Goal: Use online tool/utility: Use online tool/utility

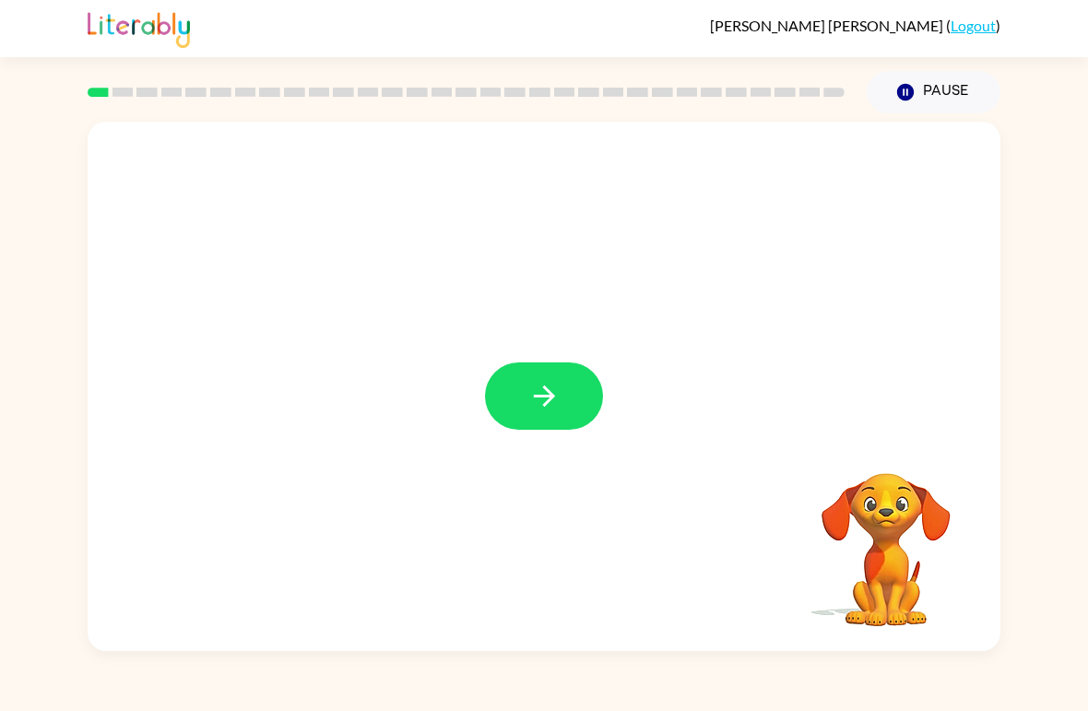
click at [542, 362] on button "button" at bounding box center [544, 395] width 118 height 67
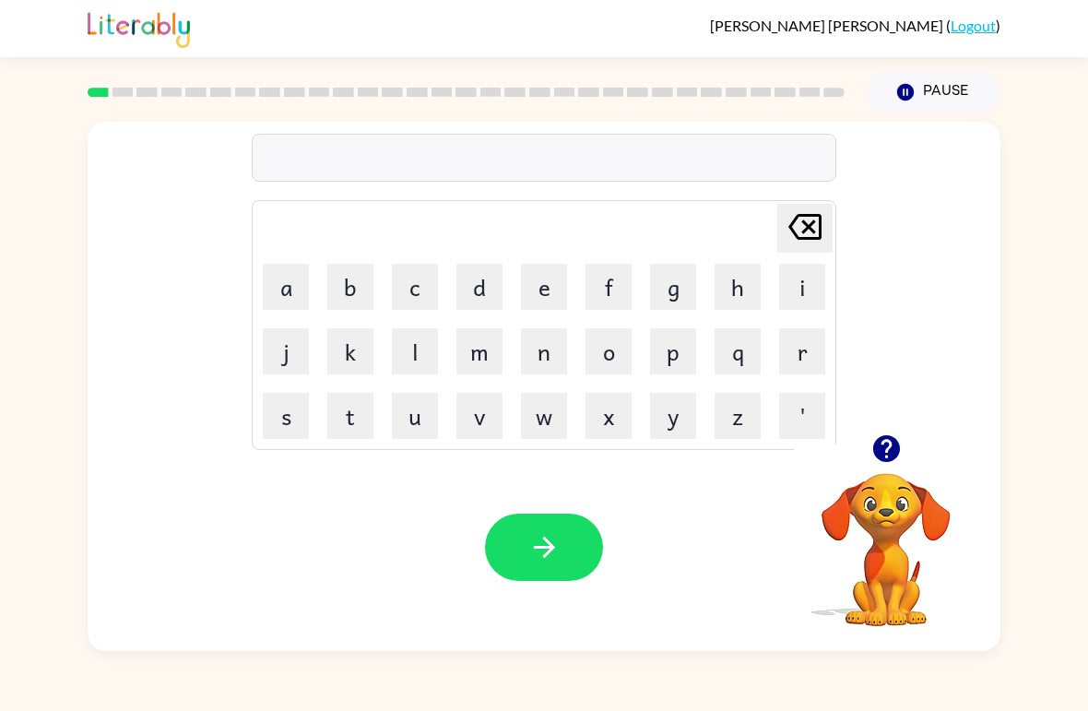
click at [341, 292] on button "b" at bounding box center [350, 287] width 46 height 46
click at [592, 349] on button "o" at bounding box center [609, 351] width 46 height 46
click at [392, 425] on button "u" at bounding box center [415, 416] width 46 height 46
click at [472, 294] on button "d" at bounding box center [480, 287] width 46 height 46
click at [543, 278] on button "e" at bounding box center [544, 287] width 46 height 46
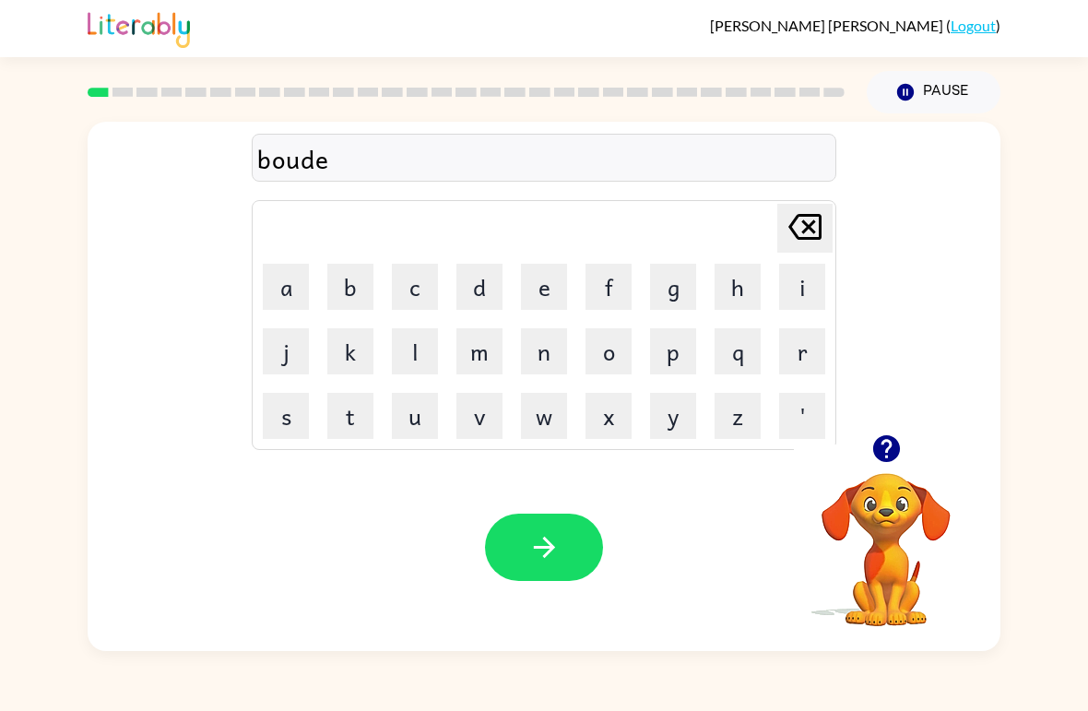
click at [778, 372] on td "r" at bounding box center [802, 351] width 63 height 63
click at [792, 340] on button "r" at bounding box center [802, 351] width 46 height 46
click at [564, 540] on button "button" at bounding box center [544, 547] width 118 height 67
click at [909, 445] on button "button" at bounding box center [886, 448] width 47 height 47
click at [418, 291] on button "c" at bounding box center [415, 287] width 46 height 46
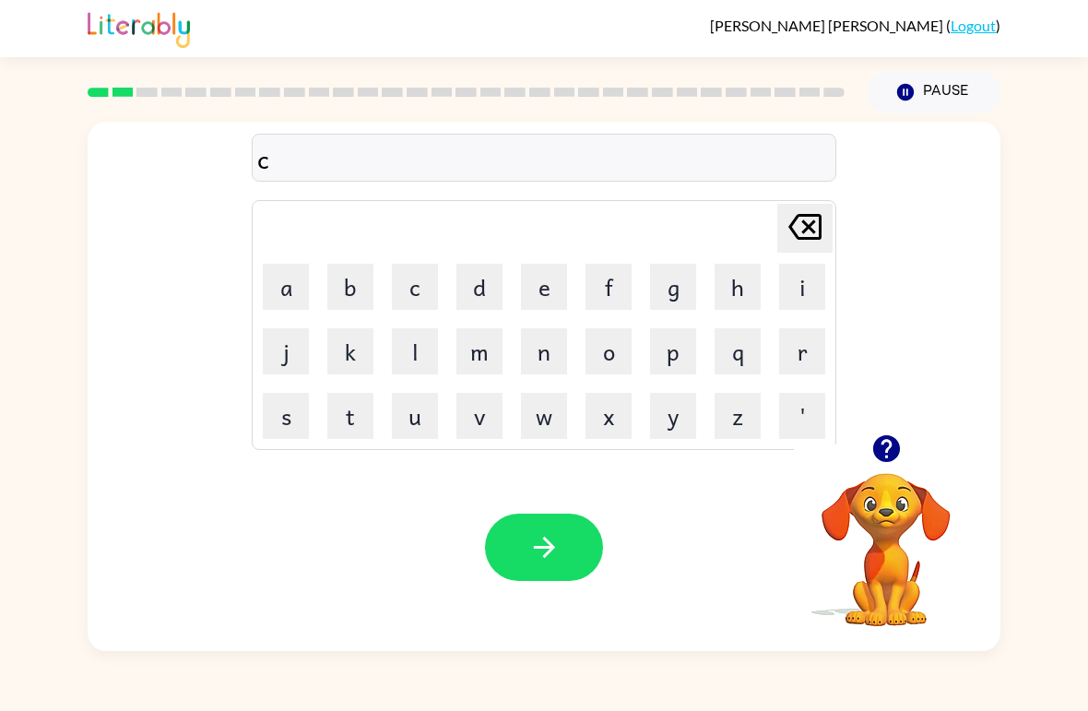
click at [611, 353] on button "o" at bounding box center [609, 351] width 46 height 46
click at [421, 427] on button "u" at bounding box center [415, 416] width 46 height 46
click at [344, 431] on button "t" at bounding box center [350, 416] width 46 height 46
click at [566, 564] on button "button" at bounding box center [544, 547] width 118 height 67
click at [412, 336] on button "l" at bounding box center [415, 351] width 46 height 46
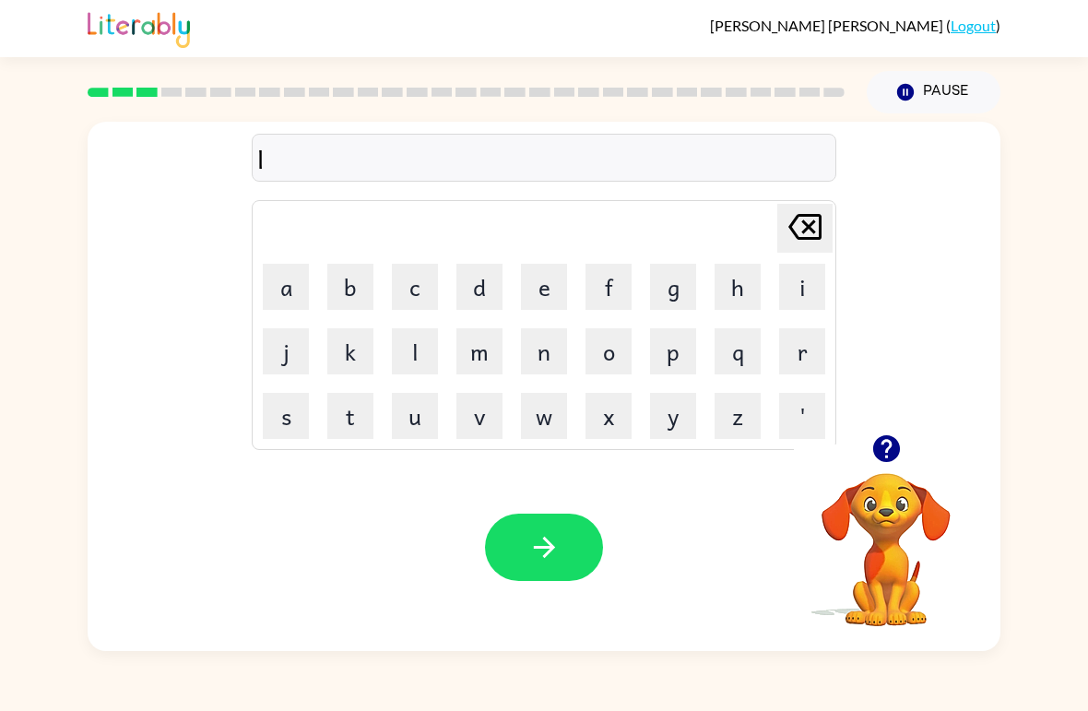
click at [611, 350] on button "o" at bounding box center [609, 351] width 46 height 46
click at [417, 433] on button "u" at bounding box center [415, 416] width 46 height 46
click at [426, 288] on button "c" at bounding box center [415, 287] width 46 height 46
click at [280, 288] on button "a" at bounding box center [286, 287] width 46 height 46
click at [467, 286] on button "d" at bounding box center [480, 287] width 46 height 46
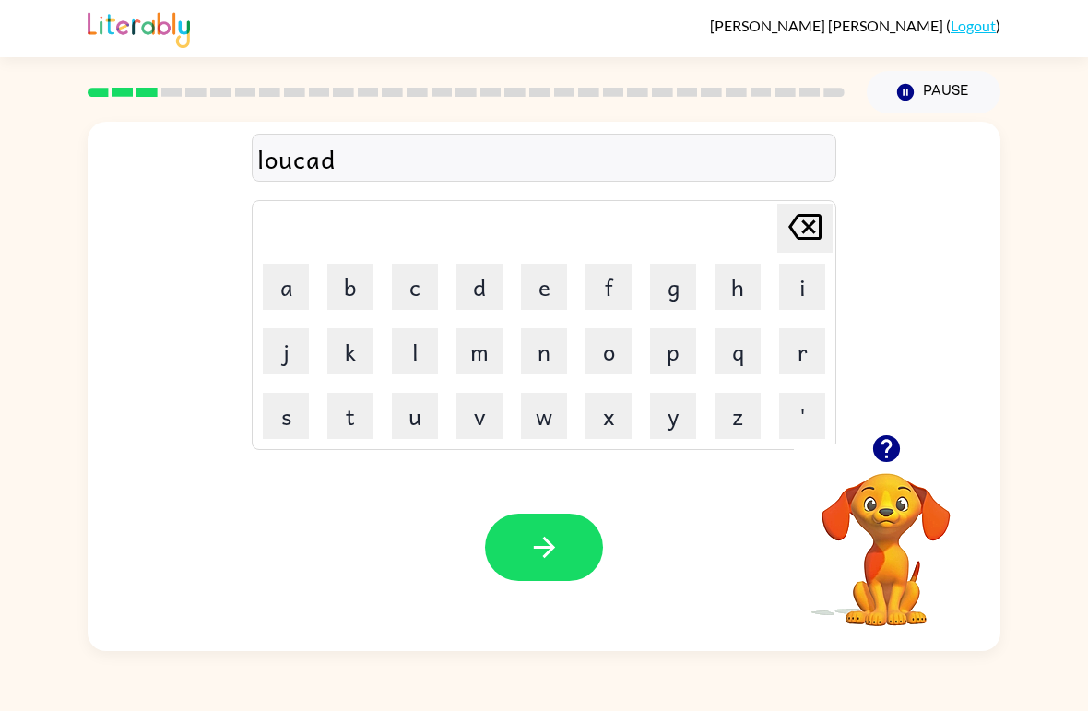
click at [541, 277] on button "e" at bounding box center [544, 287] width 46 height 46
click at [563, 527] on button "button" at bounding box center [544, 547] width 118 height 67
click at [359, 408] on button "t" at bounding box center [350, 416] width 46 height 46
click at [551, 402] on button "w" at bounding box center [544, 416] width 46 height 46
click at [557, 285] on button "e" at bounding box center [544, 287] width 46 height 46
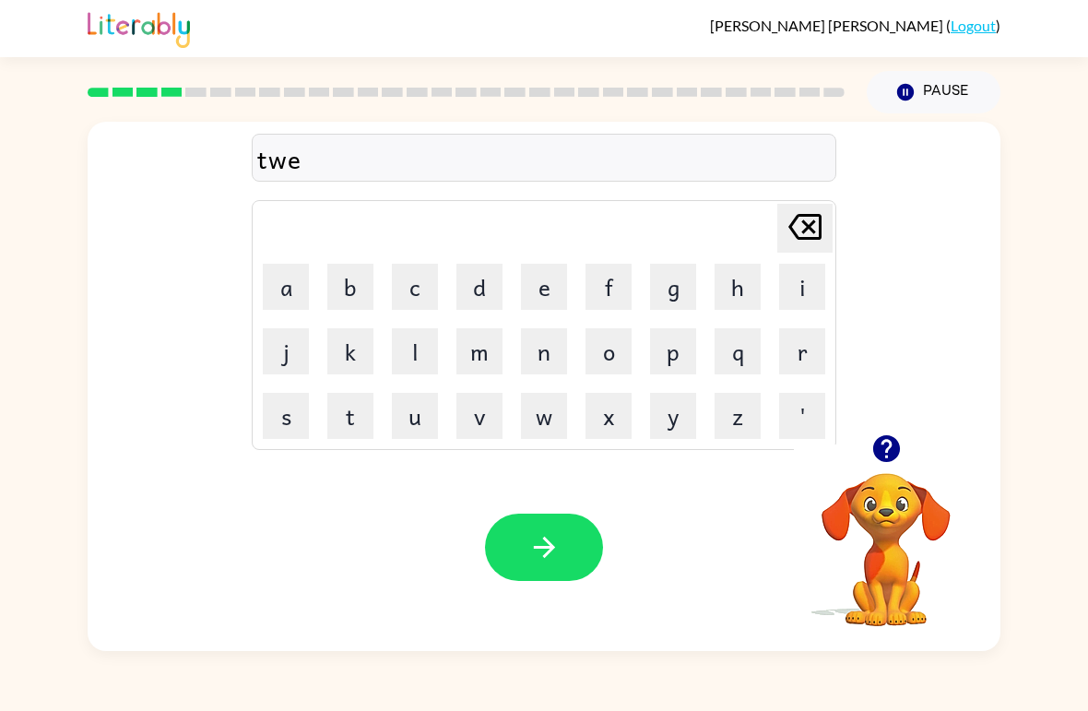
click at [556, 347] on button "n" at bounding box center [544, 351] width 46 height 46
click at [534, 548] on icon "button" at bounding box center [543, 547] width 21 height 21
click at [548, 350] on button "n" at bounding box center [544, 351] width 46 height 46
click at [562, 268] on button "e" at bounding box center [544, 287] width 46 height 46
click at [817, 329] on button "r" at bounding box center [802, 351] width 46 height 46
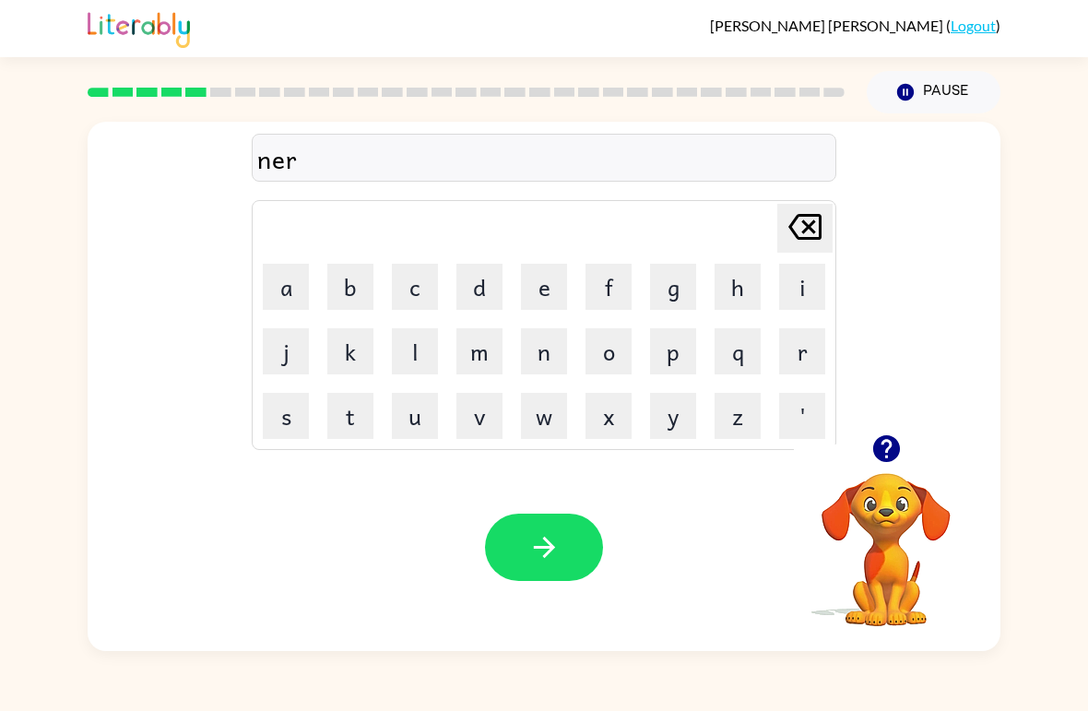
click at [431, 369] on button "l" at bounding box center [415, 351] width 46 height 46
click at [809, 279] on button "i" at bounding box center [802, 287] width 46 height 46
click at [553, 550] on icon "button" at bounding box center [543, 547] width 21 height 21
click at [336, 308] on button "b" at bounding box center [350, 287] width 46 height 46
click at [810, 277] on button "i" at bounding box center [802, 287] width 46 height 46
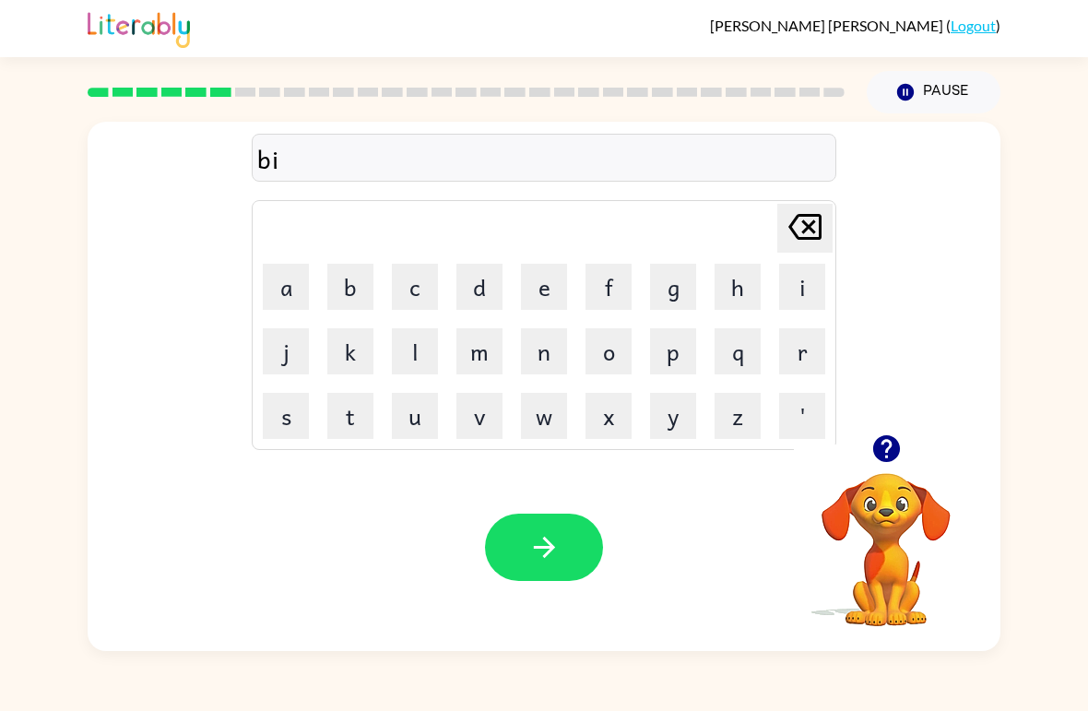
click at [892, 414] on div "bi [PERSON_NAME] last character input a b c d e f g h i j k l m n o p q r s t u…" at bounding box center [544, 278] width 913 height 313
click at [891, 414] on div "bi [PERSON_NAME] last character input a b c d e f g h i j k l m n o p q r s t u…" at bounding box center [544, 278] width 913 height 313
click at [885, 440] on icon "button" at bounding box center [886, 448] width 27 height 27
click at [750, 281] on button "h" at bounding box center [738, 287] width 46 height 46
click at [289, 288] on button "a" at bounding box center [286, 287] width 46 height 46
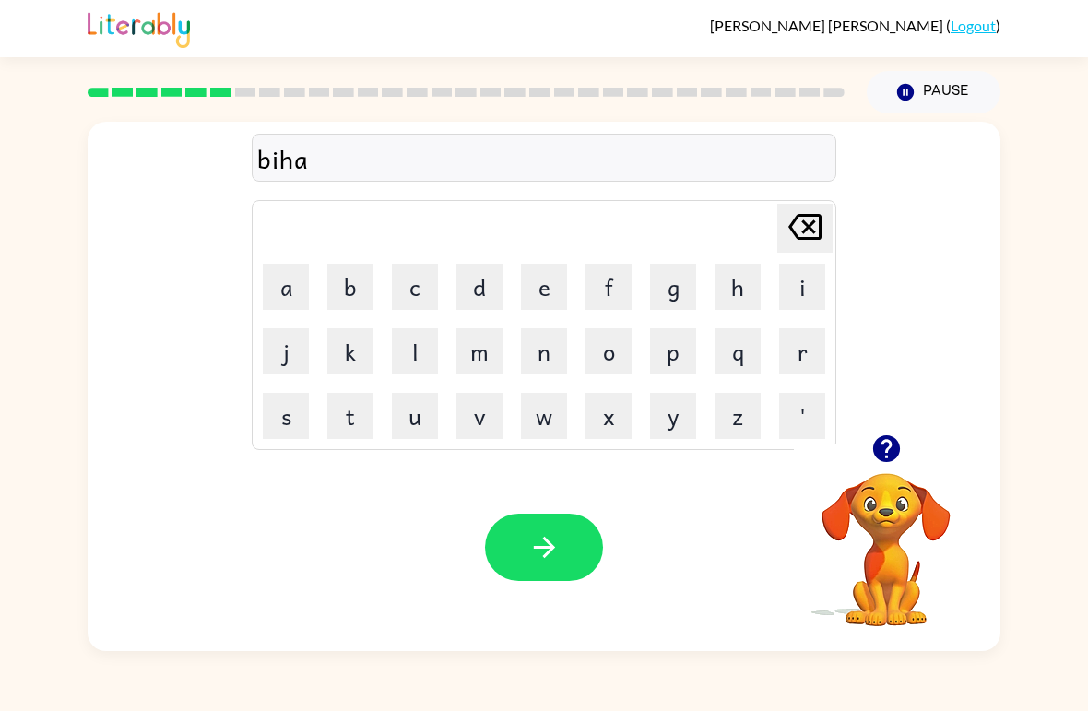
click at [813, 266] on button "i" at bounding box center [802, 287] width 46 height 46
click at [564, 347] on button "n" at bounding box center [544, 351] width 46 height 46
click at [486, 291] on button "d" at bounding box center [480, 287] width 46 height 46
click at [795, 228] on icon "[PERSON_NAME] last character input" at bounding box center [805, 227] width 44 height 44
click at [794, 228] on icon "[PERSON_NAME] last character input" at bounding box center [805, 227] width 44 height 44
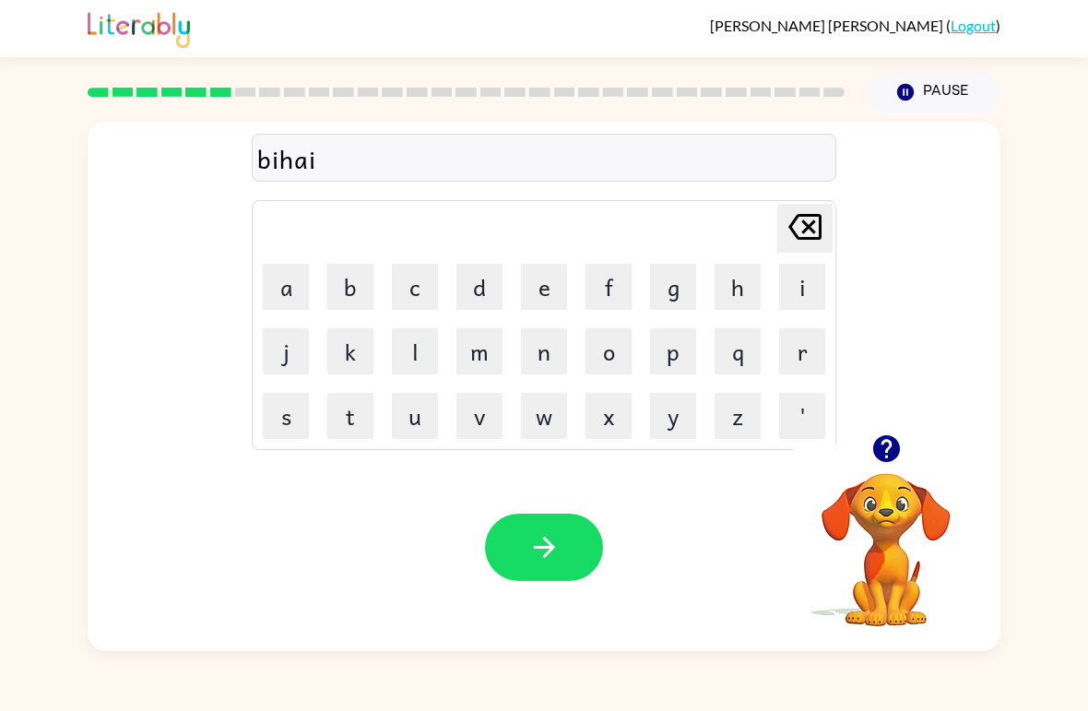
click at [796, 215] on icon "[PERSON_NAME] last character input" at bounding box center [805, 227] width 44 height 44
click at [809, 278] on button "i" at bounding box center [802, 287] width 46 height 46
click at [880, 440] on icon "button" at bounding box center [886, 448] width 27 height 27
click at [547, 346] on button "n" at bounding box center [544, 351] width 46 height 46
click at [471, 301] on button "d" at bounding box center [480, 287] width 46 height 46
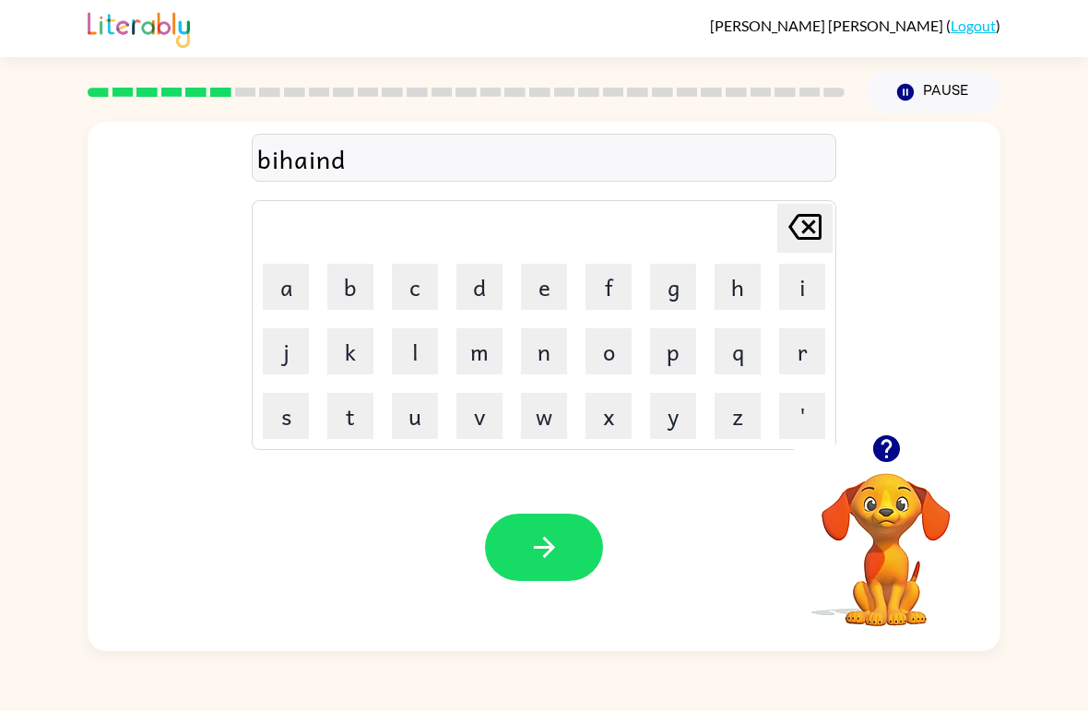
click at [564, 538] on button "button" at bounding box center [544, 547] width 118 height 67
click at [881, 444] on icon "button" at bounding box center [886, 448] width 27 height 27
click at [365, 423] on button "t" at bounding box center [350, 416] width 46 height 46
click at [790, 372] on button "r" at bounding box center [802, 351] width 46 height 46
click at [799, 277] on button "i" at bounding box center [802, 287] width 46 height 46
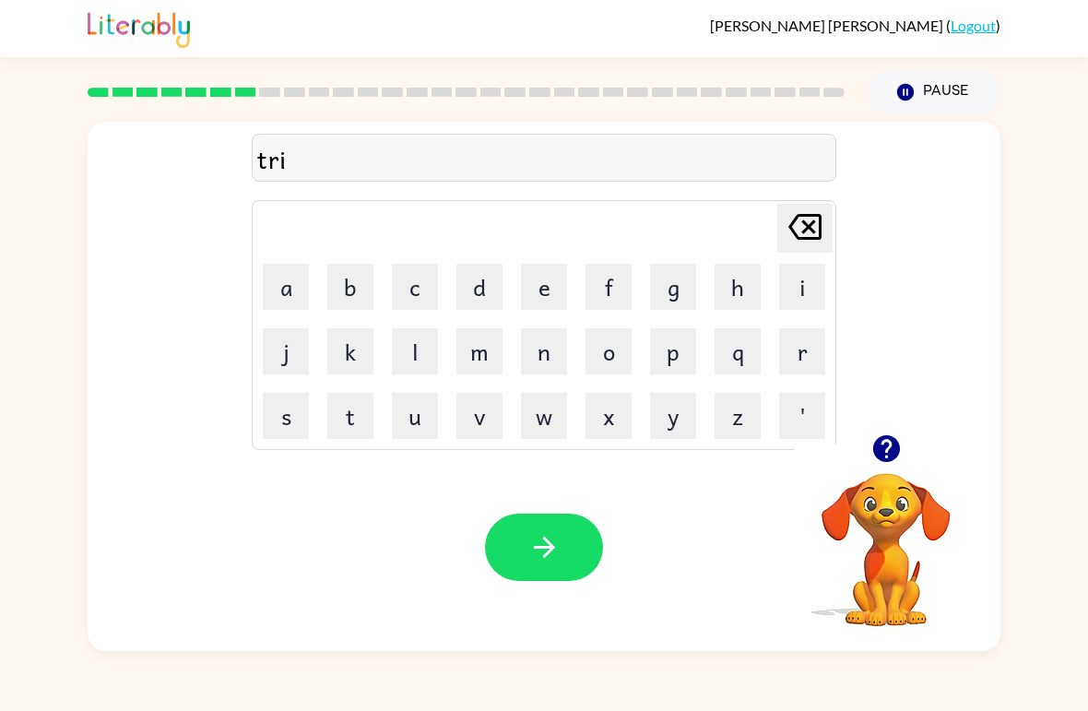
click at [422, 278] on button "c" at bounding box center [415, 287] width 46 height 46
click at [557, 281] on button "e" at bounding box center [544, 287] width 46 height 46
click at [420, 347] on button "l" at bounding box center [415, 351] width 46 height 46
click at [576, 559] on button "button" at bounding box center [544, 547] width 118 height 67
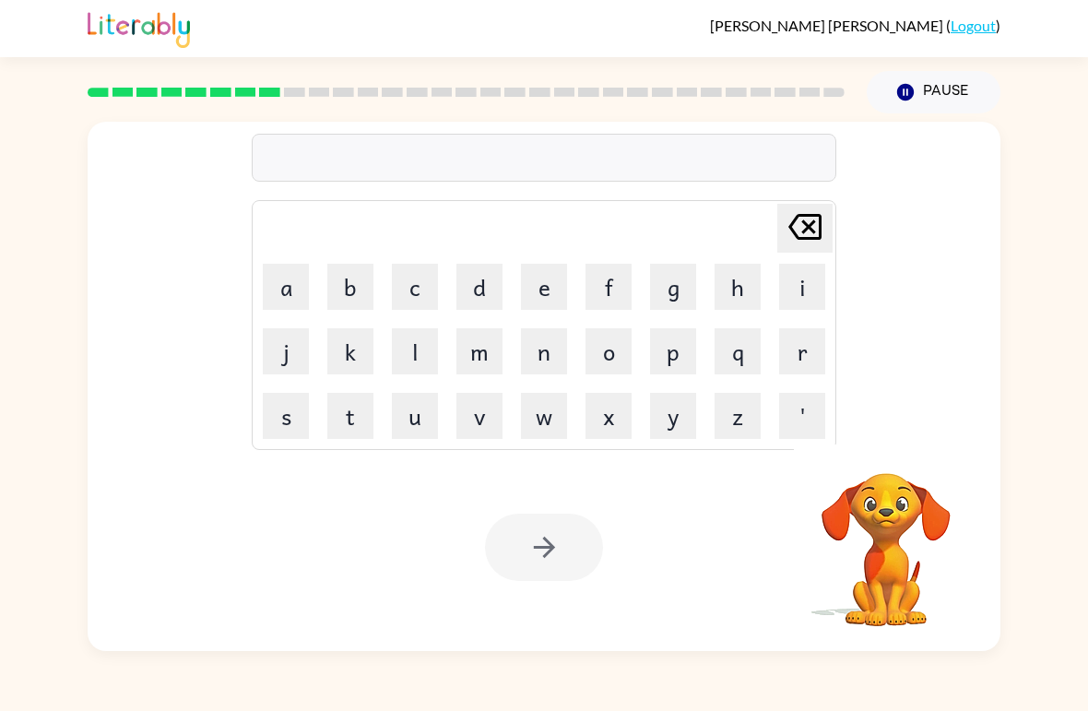
click at [294, 80] on div at bounding box center [466, 92] width 779 height 65
click at [326, 74] on div at bounding box center [466, 92] width 779 height 65
click at [345, 89] on rect at bounding box center [343, 92] width 21 height 9
click at [375, 90] on rect at bounding box center [368, 92] width 21 height 9
click at [400, 84] on div at bounding box center [466, 92] width 779 height 65
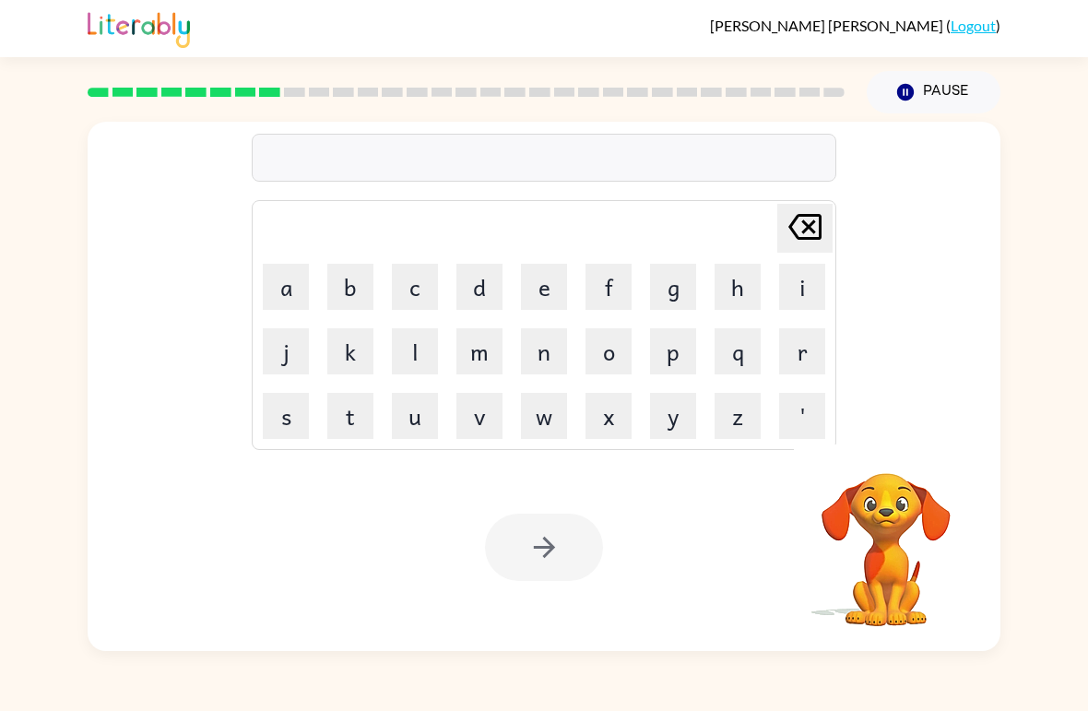
click at [433, 72] on div at bounding box center [466, 92] width 779 height 65
click at [470, 67] on div at bounding box center [466, 92] width 779 height 65
click at [496, 66] on div at bounding box center [466, 92] width 779 height 65
click at [515, 54] on div "[PERSON_NAME] ( Logout )" at bounding box center [544, 28] width 913 height 57
click at [545, 59] on div "Pause Pause" at bounding box center [544, 90] width 913 height 67
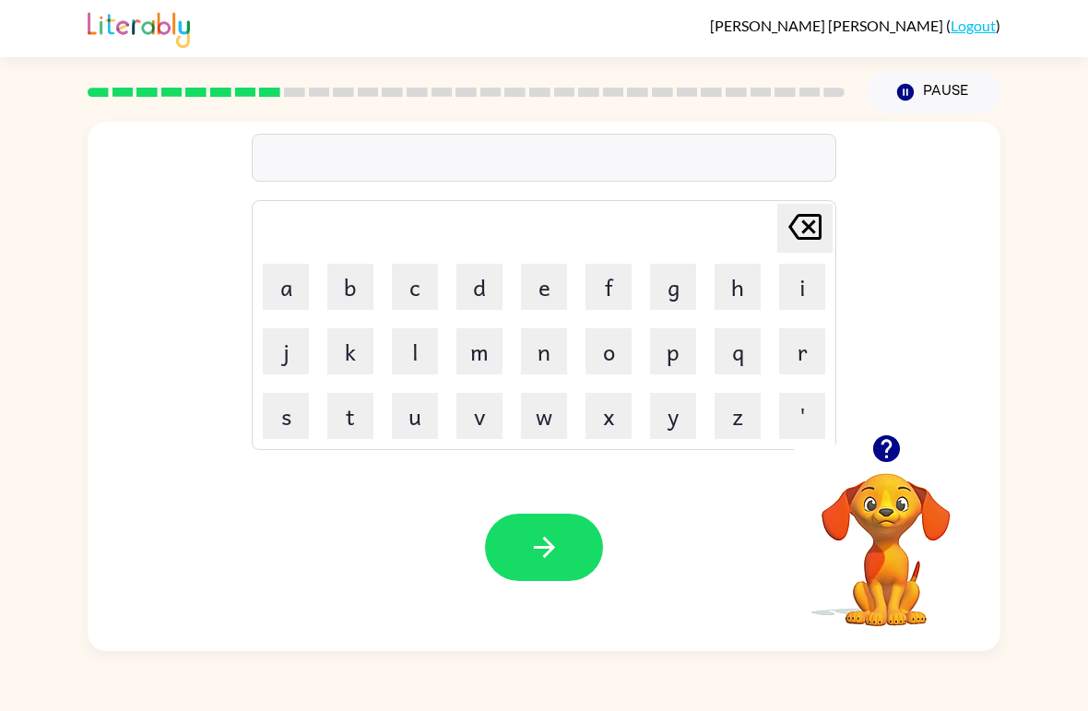
click at [561, 70] on div at bounding box center [466, 92] width 779 height 65
click at [614, 62] on div at bounding box center [466, 92] width 779 height 65
click at [644, 66] on div at bounding box center [466, 92] width 779 height 65
click at [663, 64] on div at bounding box center [466, 92] width 779 height 65
click at [694, 65] on div at bounding box center [466, 92] width 779 height 65
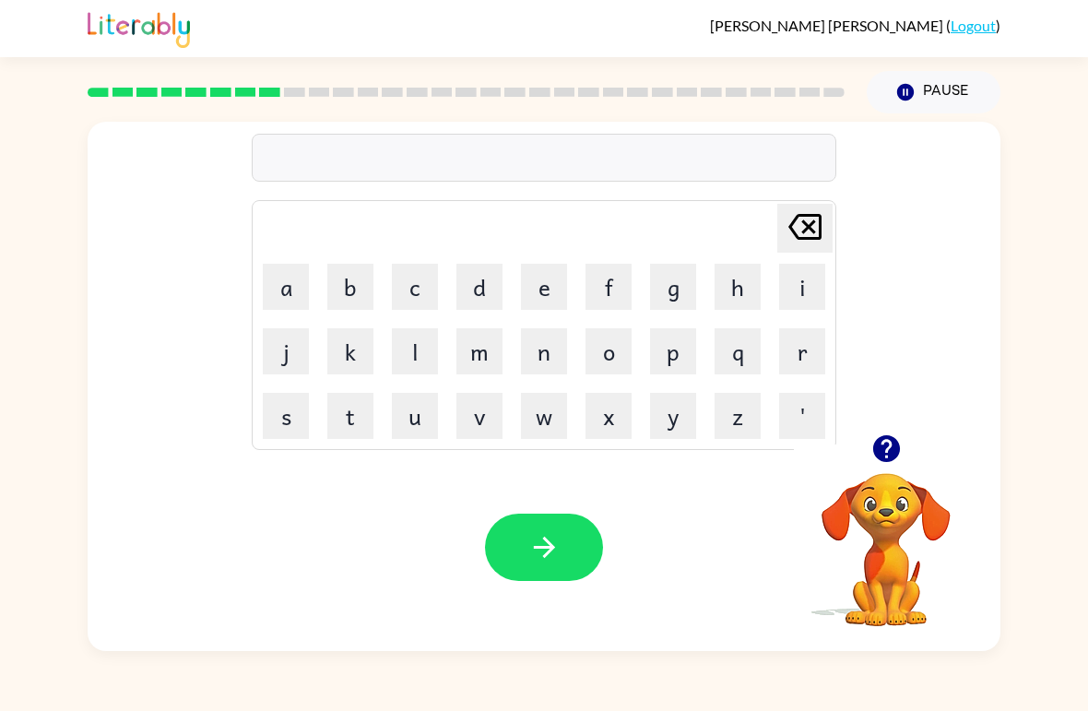
click at [709, 62] on div at bounding box center [466, 92] width 779 height 65
click at [738, 57] on div "[PERSON_NAME] ( Logout )" at bounding box center [544, 28] width 913 height 57
click at [761, 64] on div at bounding box center [466, 92] width 779 height 65
click at [802, 65] on div at bounding box center [466, 92] width 779 height 65
click at [274, 49] on div "[PERSON_NAME] ( Logout )" at bounding box center [544, 28] width 913 height 57
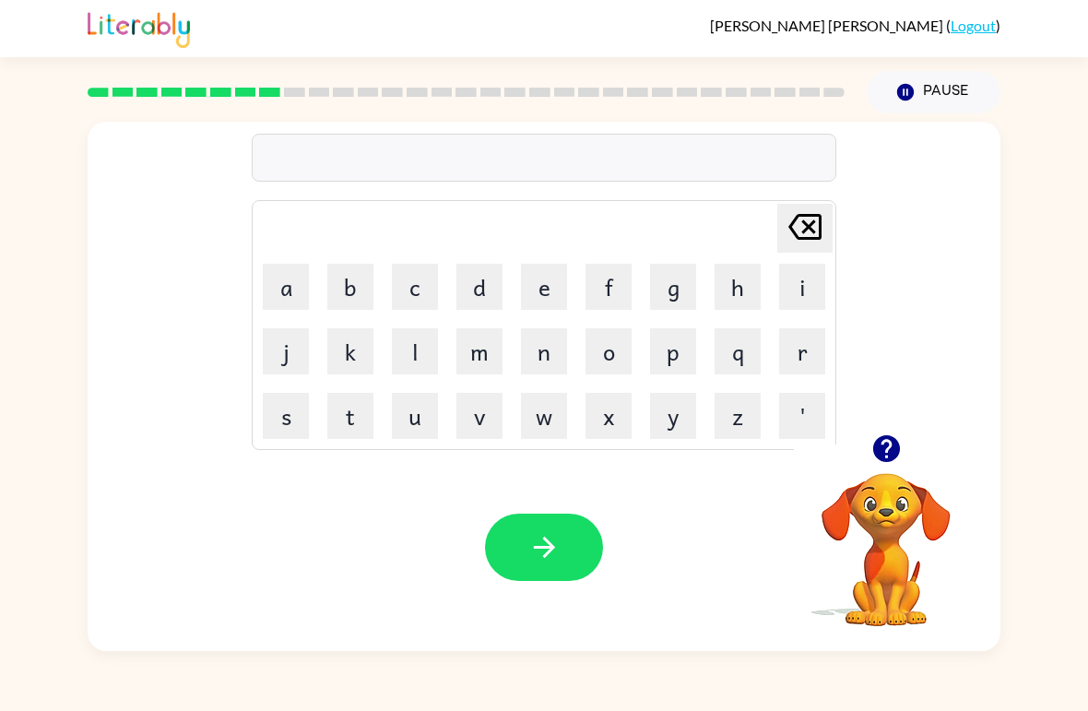
click at [249, 68] on div at bounding box center [466, 92] width 779 height 65
click at [227, 63] on div at bounding box center [466, 92] width 779 height 65
click at [189, 48] on link at bounding box center [139, 44] width 102 height 11
click at [899, 446] on icon "button" at bounding box center [886, 448] width 27 height 27
click at [487, 358] on button "m" at bounding box center [480, 351] width 46 height 46
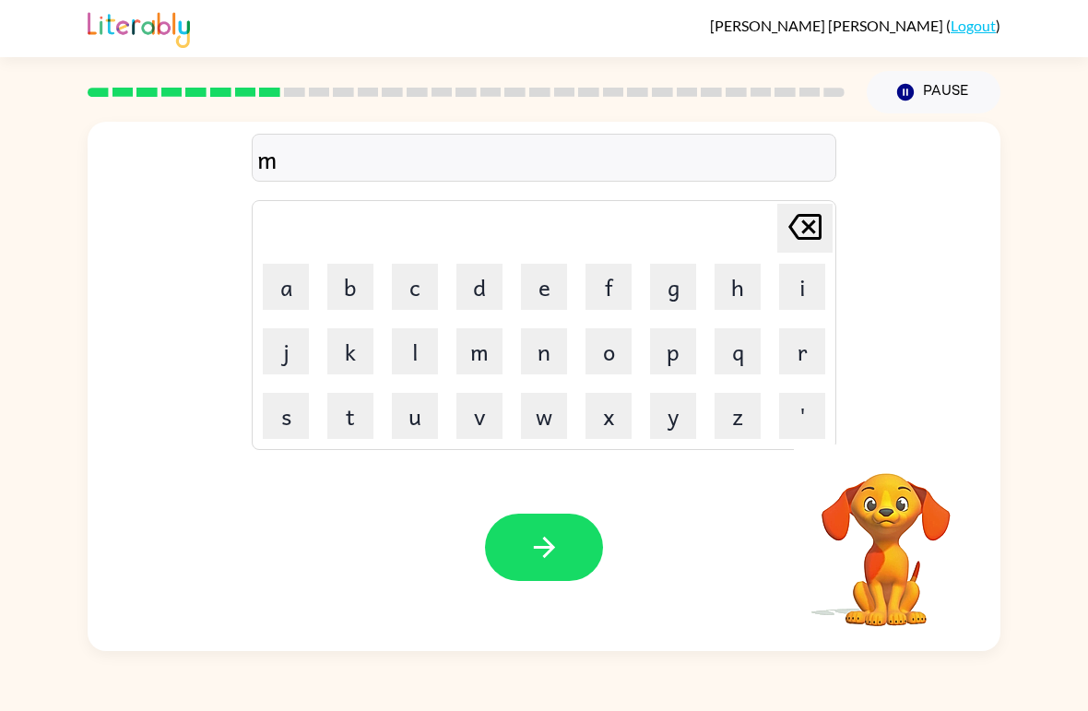
click at [810, 293] on button "i" at bounding box center [802, 287] width 46 height 46
click at [808, 294] on button "i" at bounding box center [802, 287] width 46 height 46
click at [410, 282] on button "c" at bounding box center [415, 287] width 46 height 46
click at [586, 361] on button "o" at bounding box center [609, 351] width 46 height 46
click at [421, 352] on button "l" at bounding box center [415, 351] width 46 height 46
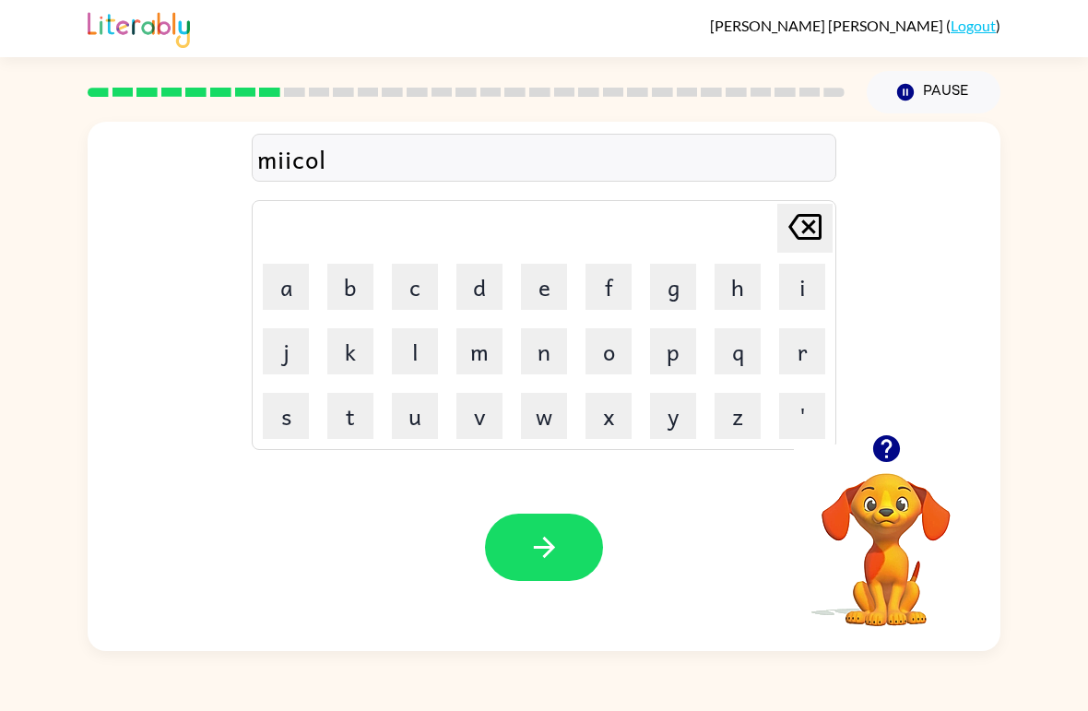
click at [513, 545] on button "button" at bounding box center [544, 547] width 118 height 67
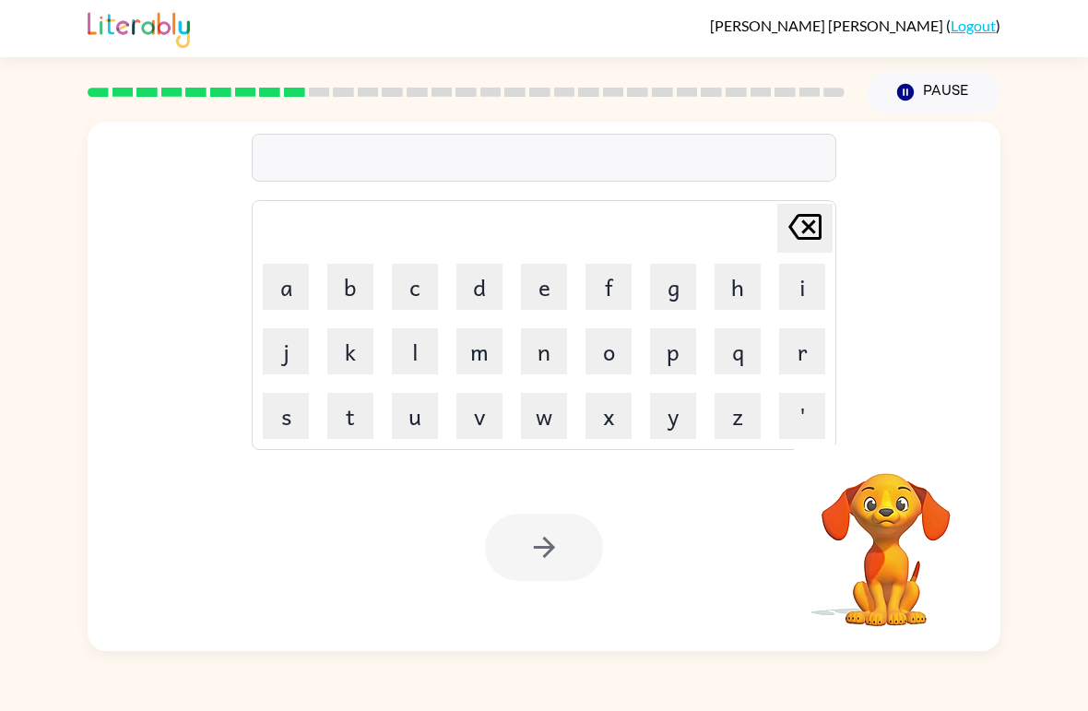
click at [588, 473] on div "Your browser must support playing .mp4 files to use Literably. Please try using…" at bounding box center [544, 548] width 913 height 208
click at [544, 374] on button "n" at bounding box center [544, 351] width 46 height 46
click at [810, 285] on button "i" at bounding box center [802, 287] width 46 height 46
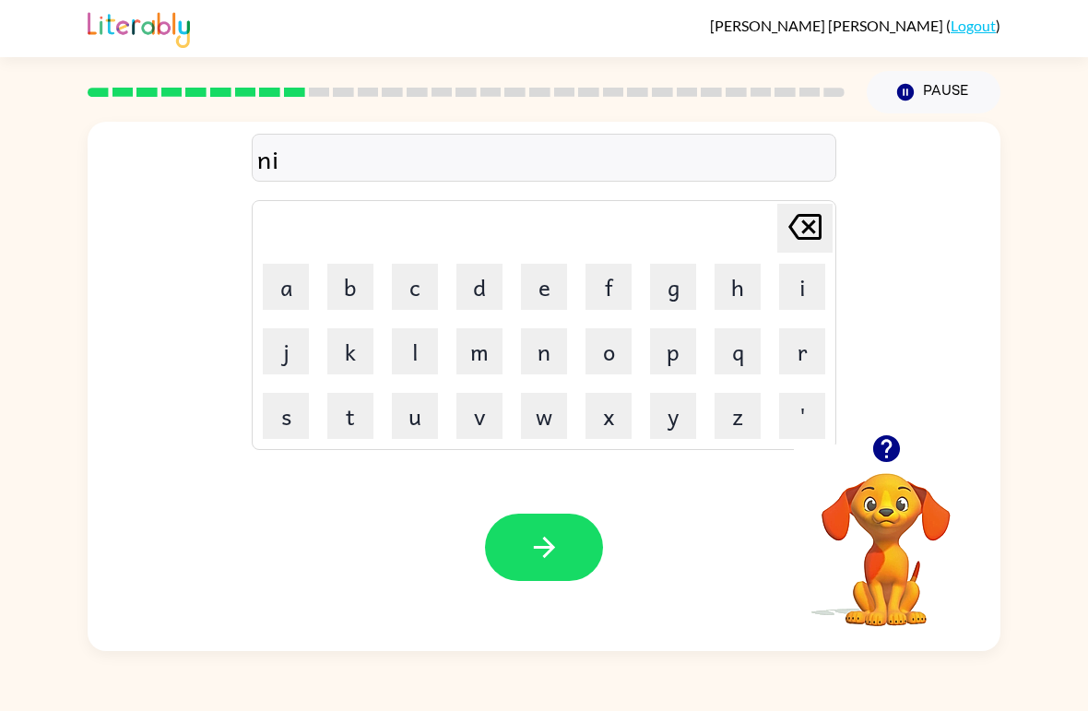
click at [480, 356] on button "m" at bounding box center [480, 351] width 46 height 46
click at [347, 287] on button "b" at bounding box center [350, 287] width 46 height 46
click at [544, 291] on button "e" at bounding box center [544, 287] width 46 height 46
click at [384, 342] on td "l" at bounding box center [415, 351] width 63 height 63
click at [426, 334] on button "l" at bounding box center [415, 351] width 46 height 46
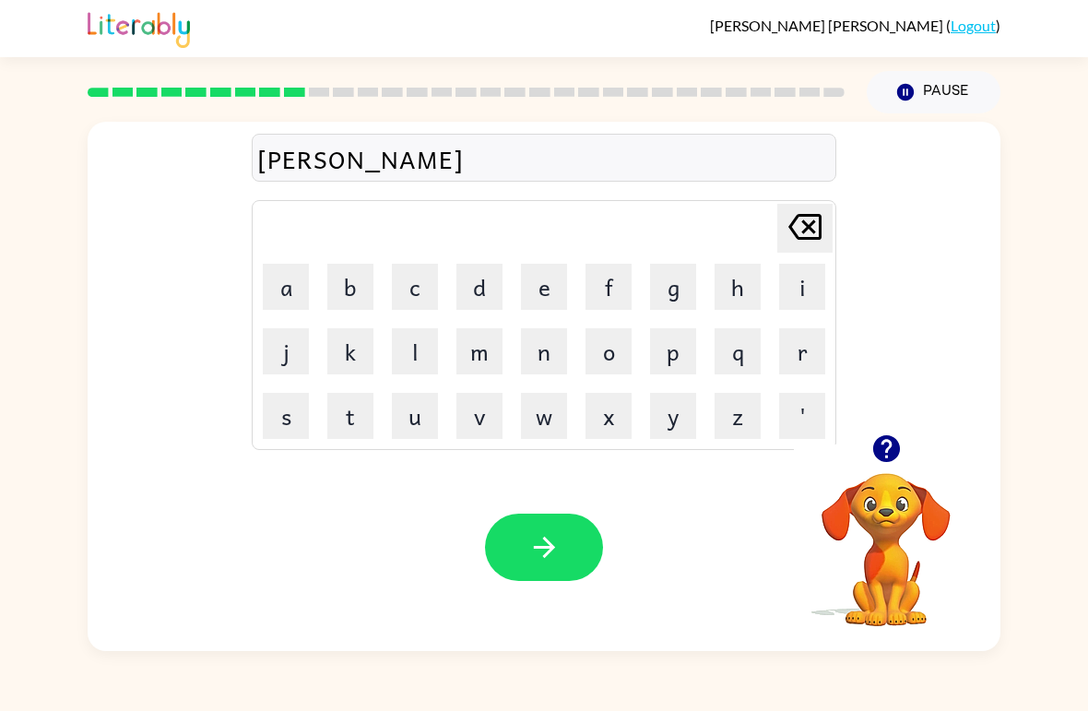
click at [553, 560] on icon "button" at bounding box center [544, 547] width 32 height 32
click at [610, 348] on button "o" at bounding box center [609, 351] width 46 height 46
click at [430, 410] on button "u" at bounding box center [415, 416] width 46 height 46
click at [801, 224] on icon "[PERSON_NAME] last character input" at bounding box center [805, 227] width 44 height 44
click at [541, 341] on button "n" at bounding box center [544, 351] width 46 height 46
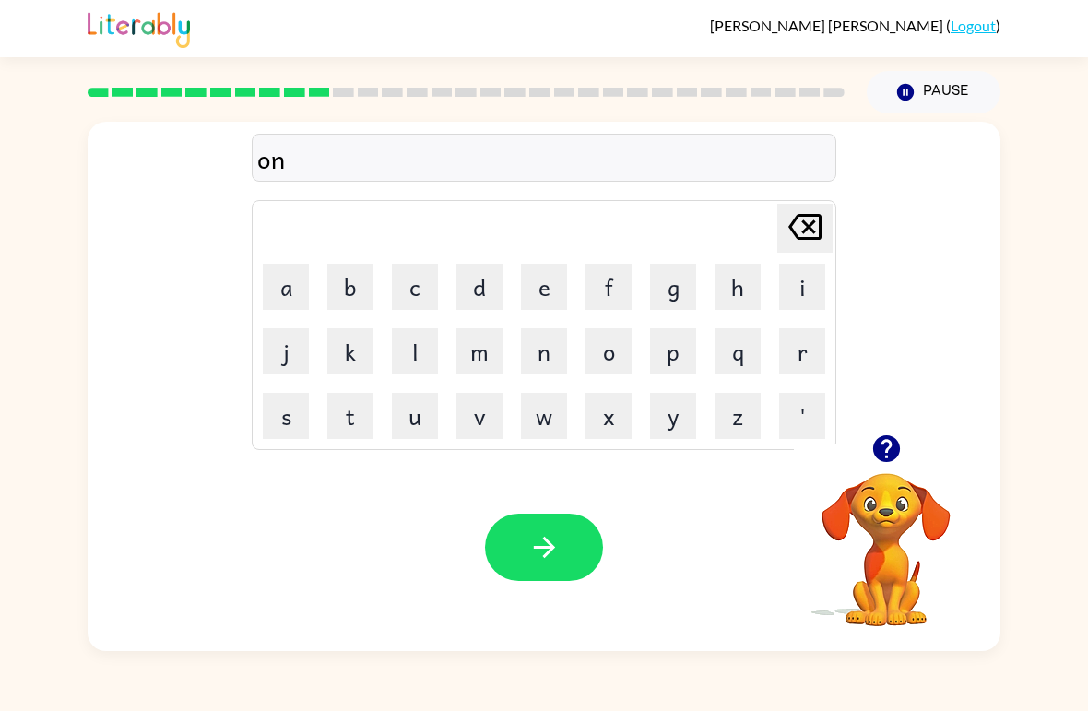
click at [626, 279] on button "f" at bounding box center [609, 287] width 46 height 46
click at [536, 278] on button "e" at bounding box center [544, 287] width 46 height 46
click at [406, 340] on button "l" at bounding box center [415, 351] width 46 height 46
click at [485, 279] on button "d" at bounding box center [480, 287] width 46 height 46
click at [895, 456] on icon "button" at bounding box center [886, 448] width 27 height 27
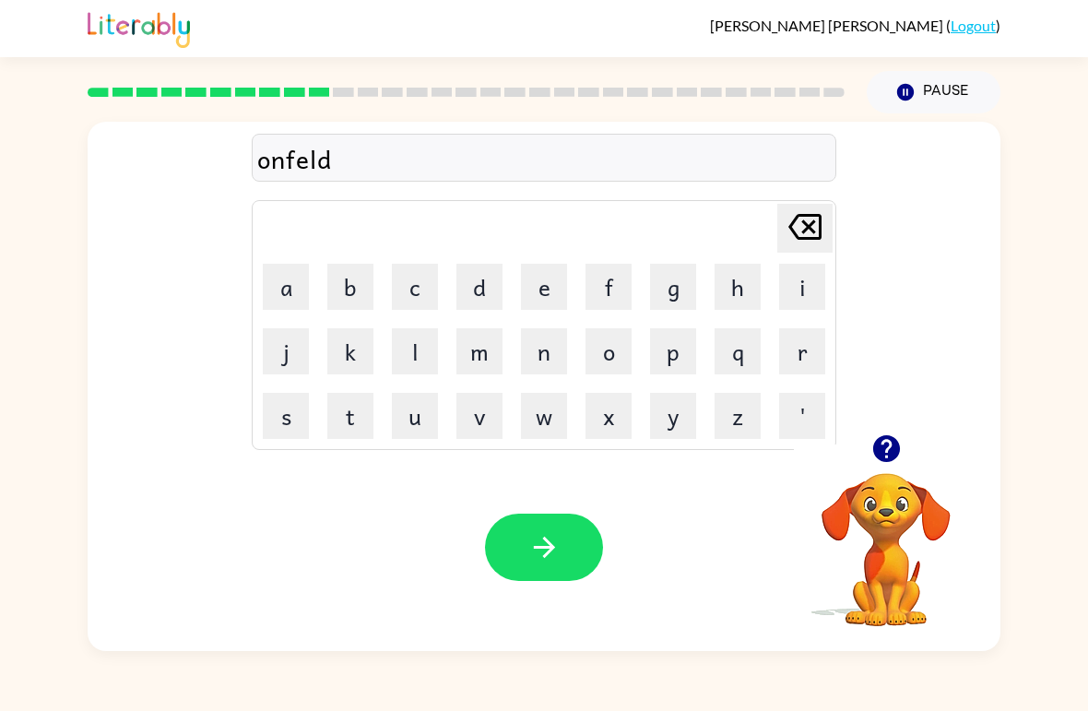
click at [824, 236] on icon "[PERSON_NAME] last character input" at bounding box center [805, 227] width 44 height 44
click at [823, 235] on icon "[PERSON_NAME] last character input" at bounding box center [805, 227] width 44 height 44
click at [827, 218] on button "[PERSON_NAME] last character input" at bounding box center [805, 228] width 55 height 49
click at [607, 340] on button "o" at bounding box center [609, 351] width 46 height 46
click at [430, 350] on button "l" at bounding box center [415, 351] width 46 height 46
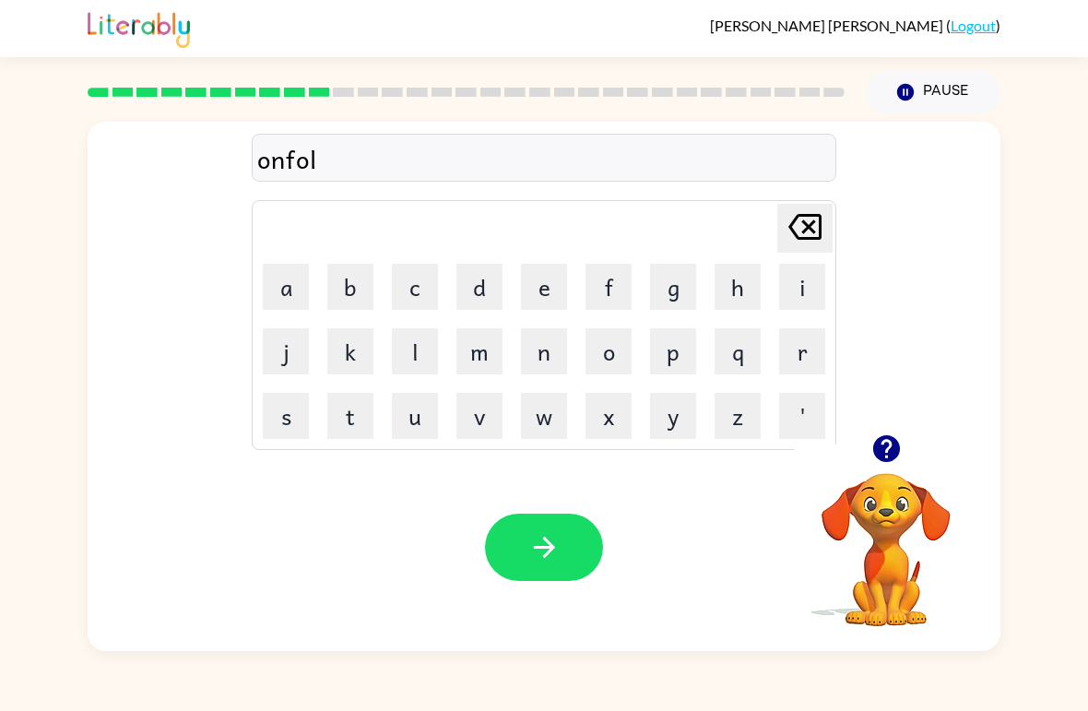
click at [460, 285] on button "d" at bounding box center [480, 287] width 46 height 46
click at [540, 548] on icon "button" at bounding box center [543, 547] width 21 height 21
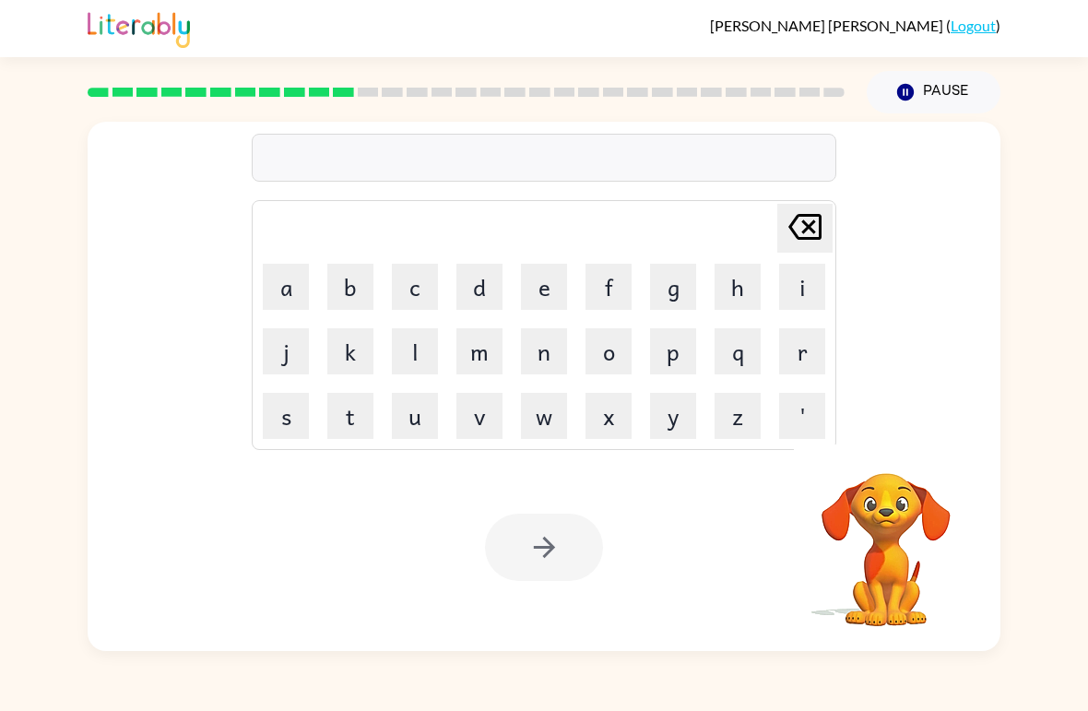
click at [481, 419] on button "v" at bounding box center [480, 416] width 46 height 46
click at [598, 351] on button "o" at bounding box center [609, 351] width 46 height 46
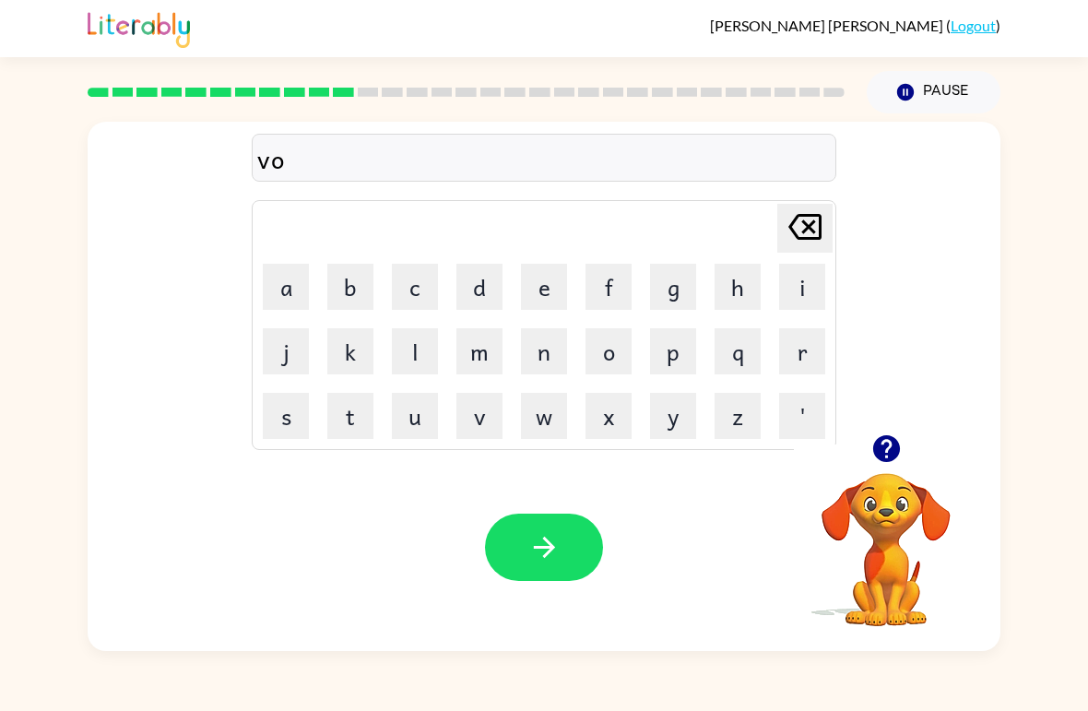
click at [405, 427] on button "u" at bounding box center [415, 416] width 46 height 46
click at [341, 438] on button "t" at bounding box center [350, 416] width 46 height 46
click at [577, 564] on button "button" at bounding box center [544, 547] width 118 height 67
click at [343, 284] on button "b" at bounding box center [350, 287] width 46 height 46
click at [538, 308] on button "e" at bounding box center [544, 287] width 46 height 46
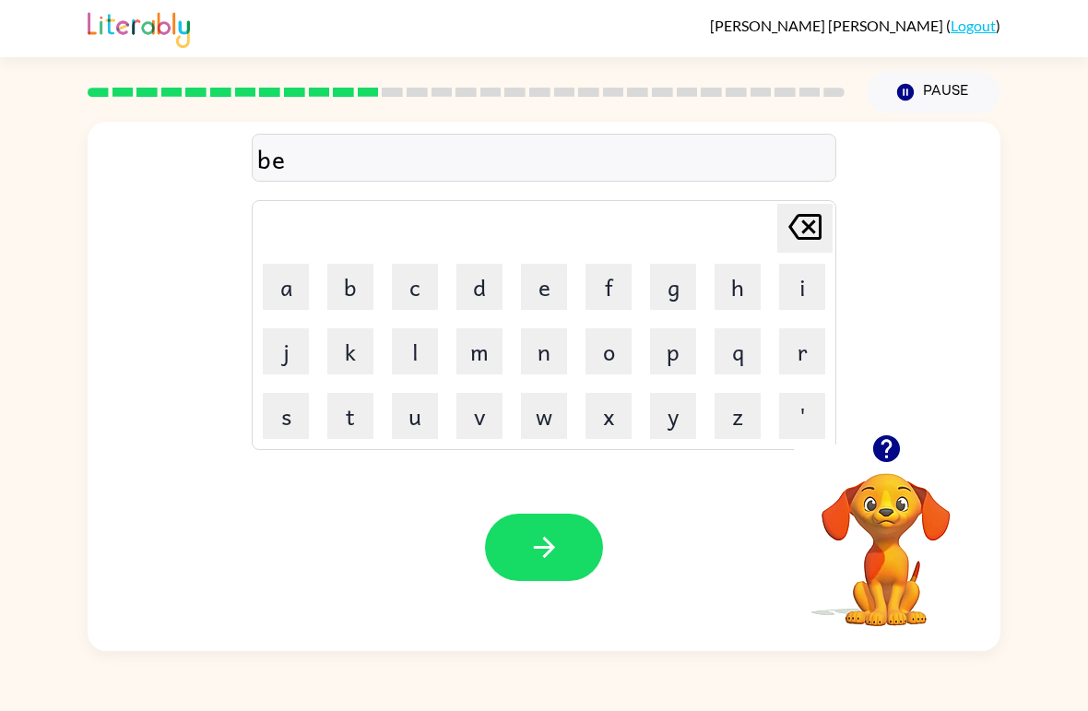
click at [491, 293] on button "d" at bounding box center [480, 287] width 46 height 46
click at [876, 444] on icon "button" at bounding box center [886, 448] width 27 height 27
click at [353, 409] on button "t" at bounding box center [350, 416] width 46 height 46
click at [810, 288] on button "i" at bounding box center [802, 287] width 46 height 46
click at [488, 343] on button "m" at bounding box center [480, 351] width 46 height 46
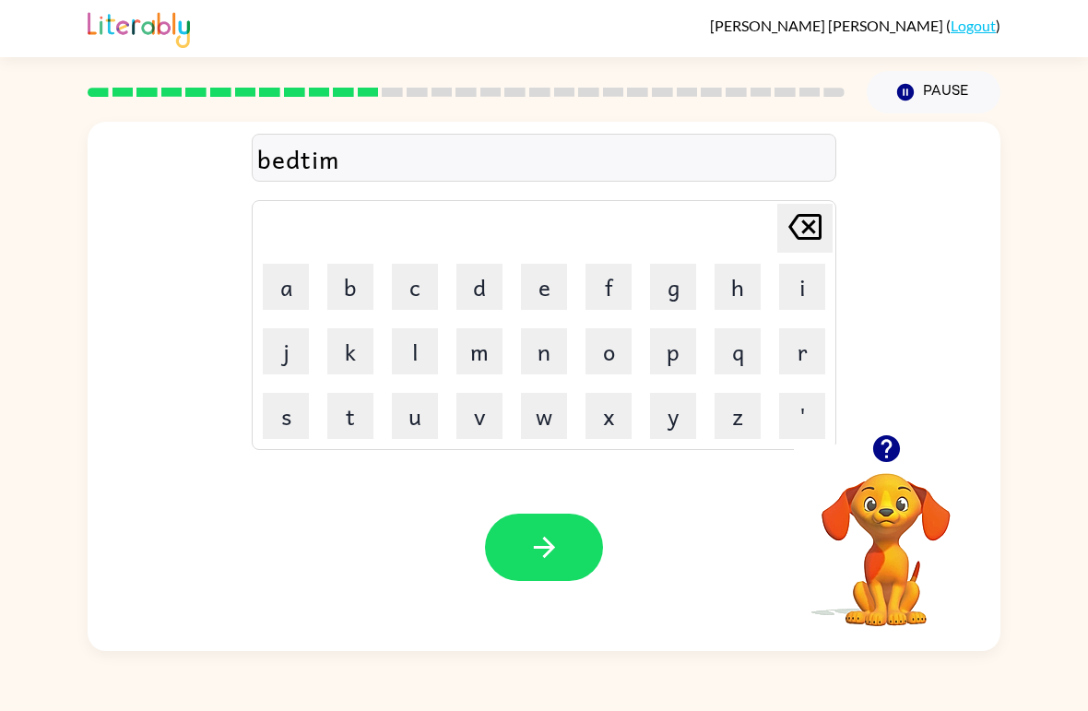
click at [554, 272] on button "e" at bounding box center [544, 287] width 46 height 46
click at [525, 548] on button "button" at bounding box center [544, 547] width 118 height 67
click at [348, 410] on button "t" at bounding box center [350, 416] width 46 height 46
click at [742, 273] on button "h" at bounding box center [738, 287] width 46 height 46
click at [814, 277] on button "i" at bounding box center [802, 287] width 46 height 46
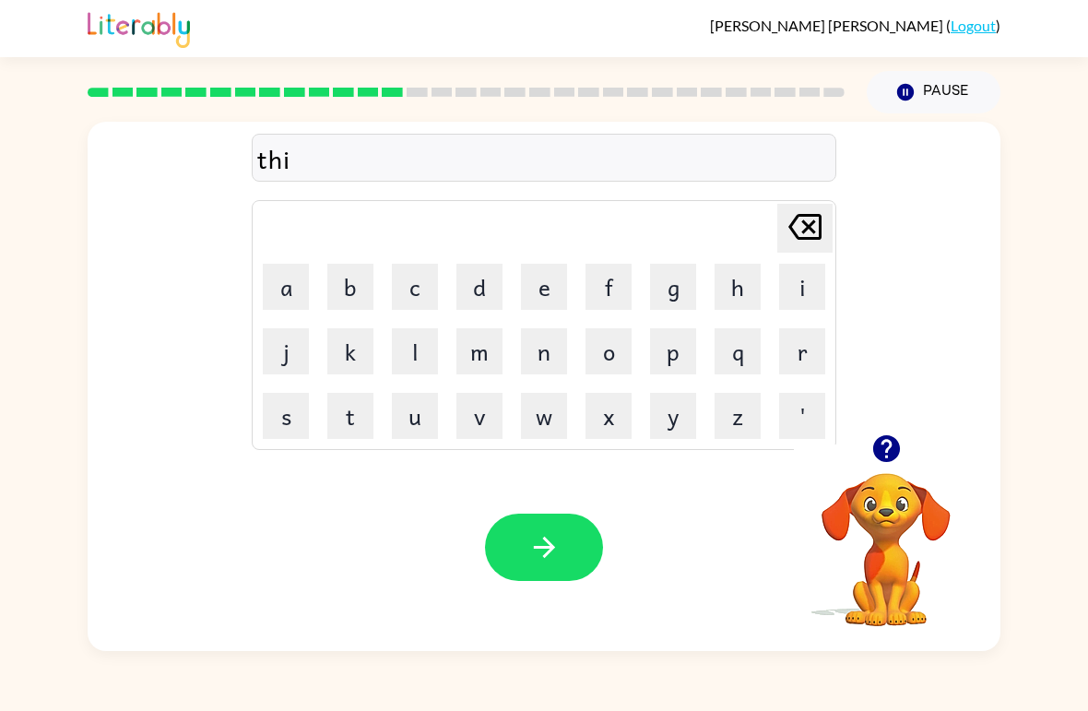
click at [423, 273] on button "c" at bounding box center [415, 287] width 46 height 46
click at [341, 421] on button "t" at bounding box center [350, 416] width 46 height 46
click at [564, 357] on button "n" at bounding box center [544, 351] width 46 height 46
click at [550, 272] on button "e" at bounding box center [544, 287] width 46 height 46
click at [284, 428] on button "s" at bounding box center [286, 416] width 46 height 46
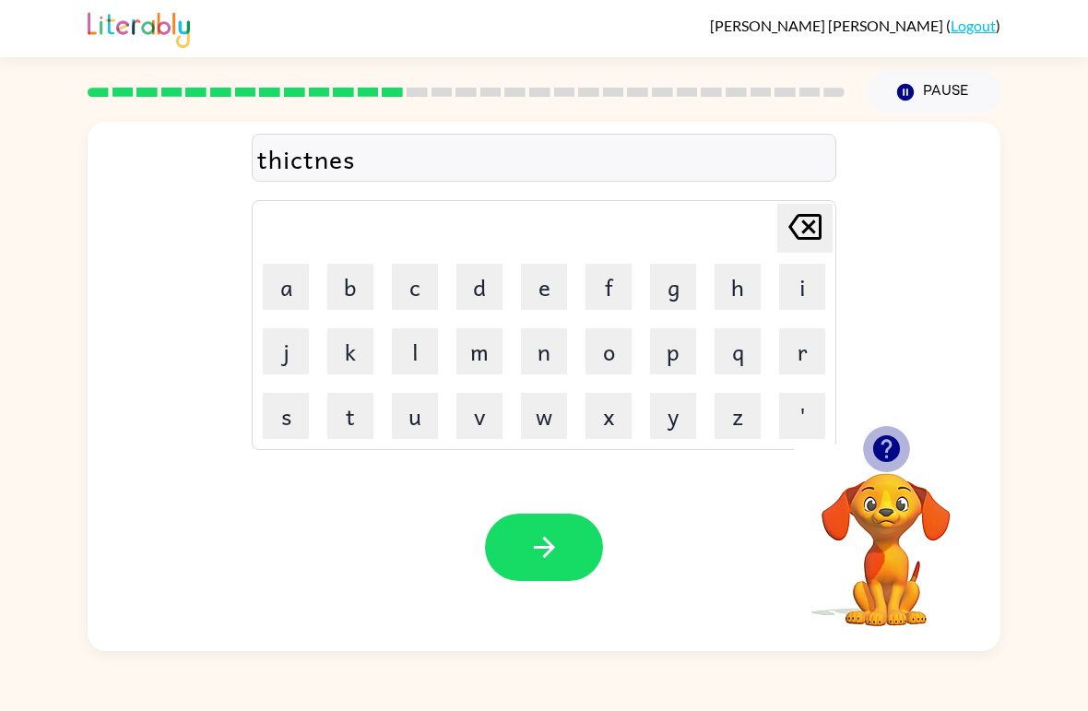
click at [869, 459] on button "button" at bounding box center [886, 448] width 47 height 47
click at [894, 428] on div "thictnes Delete Delete last character input a b c d e f g h i j k l m n o p q r…" at bounding box center [544, 278] width 913 height 313
click at [579, 540] on button "button" at bounding box center [544, 547] width 118 height 67
click at [490, 265] on button "d" at bounding box center [480, 287] width 46 height 46
click at [825, 278] on button "i" at bounding box center [802, 287] width 46 height 46
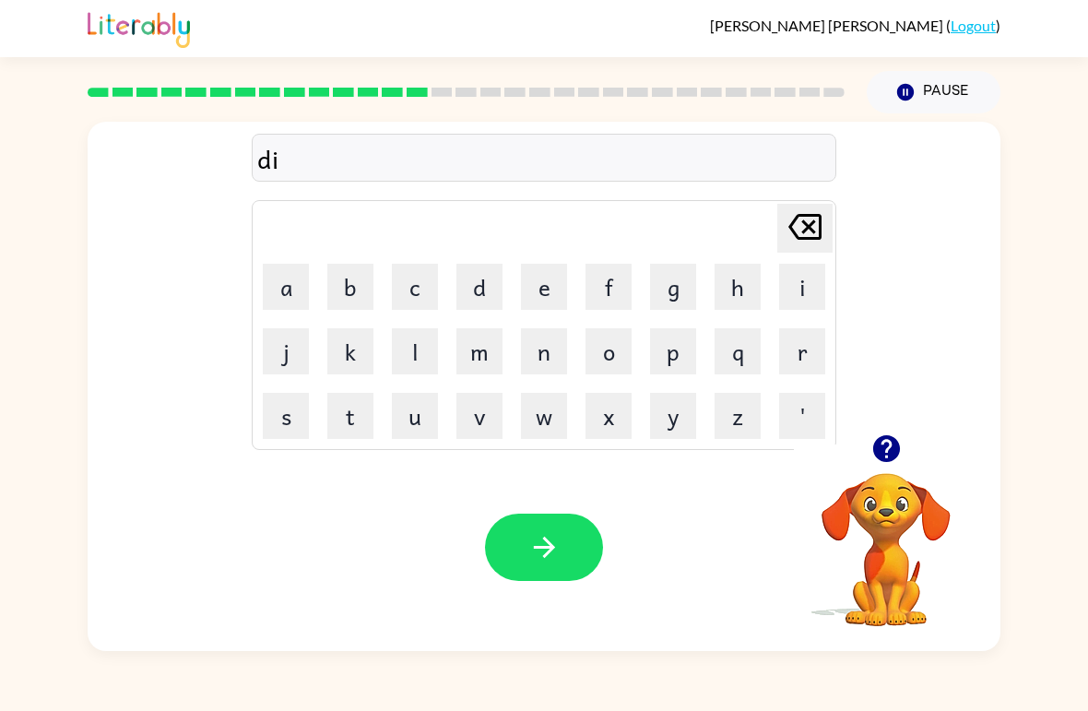
click at [423, 354] on button "l" at bounding box center [415, 351] width 46 height 46
click at [294, 284] on button "a" at bounding box center [286, 287] width 46 height 46
click at [664, 417] on button "y" at bounding box center [673, 416] width 46 height 46
click at [544, 544] on icon "button" at bounding box center [544, 547] width 32 height 32
click at [362, 415] on button "t" at bounding box center [350, 416] width 46 height 46
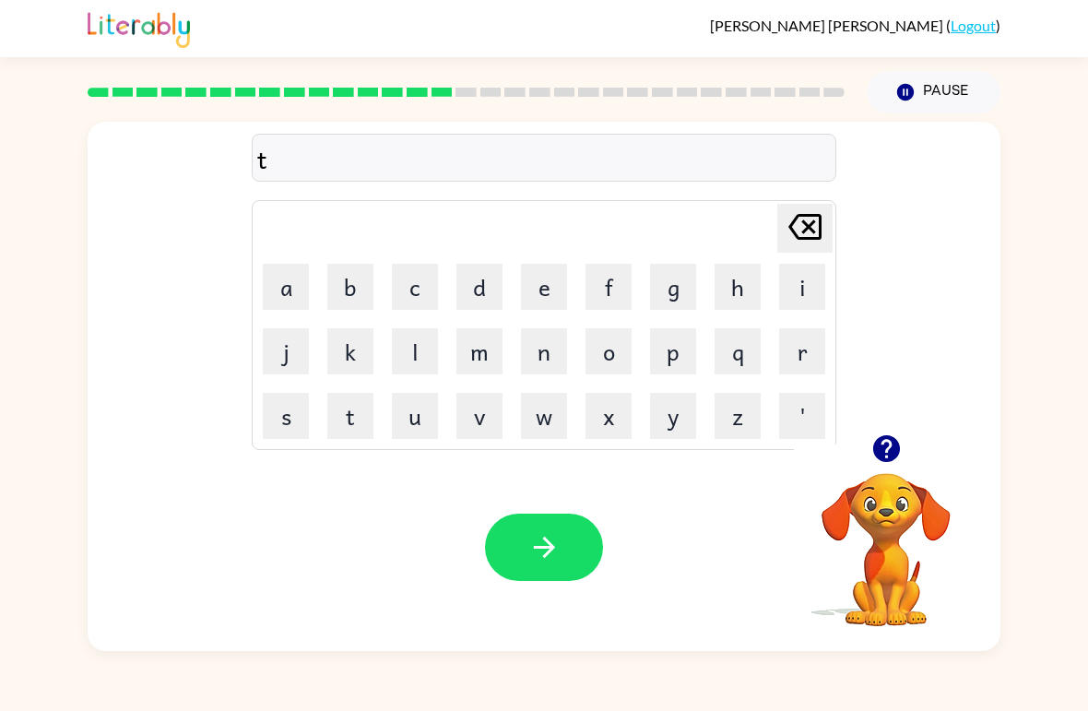
click at [534, 279] on button "e" at bounding box center [544, 287] width 46 height 46
click at [801, 352] on button "r" at bounding box center [802, 351] width 46 height 46
click at [471, 346] on button "m" at bounding box center [480, 351] width 46 height 46
click at [514, 559] on button "button" at bounding box center [544, 547] width 118 height 67
click at [290, 433] on button "s" at bounding box center [286, 416] width 46 height 46
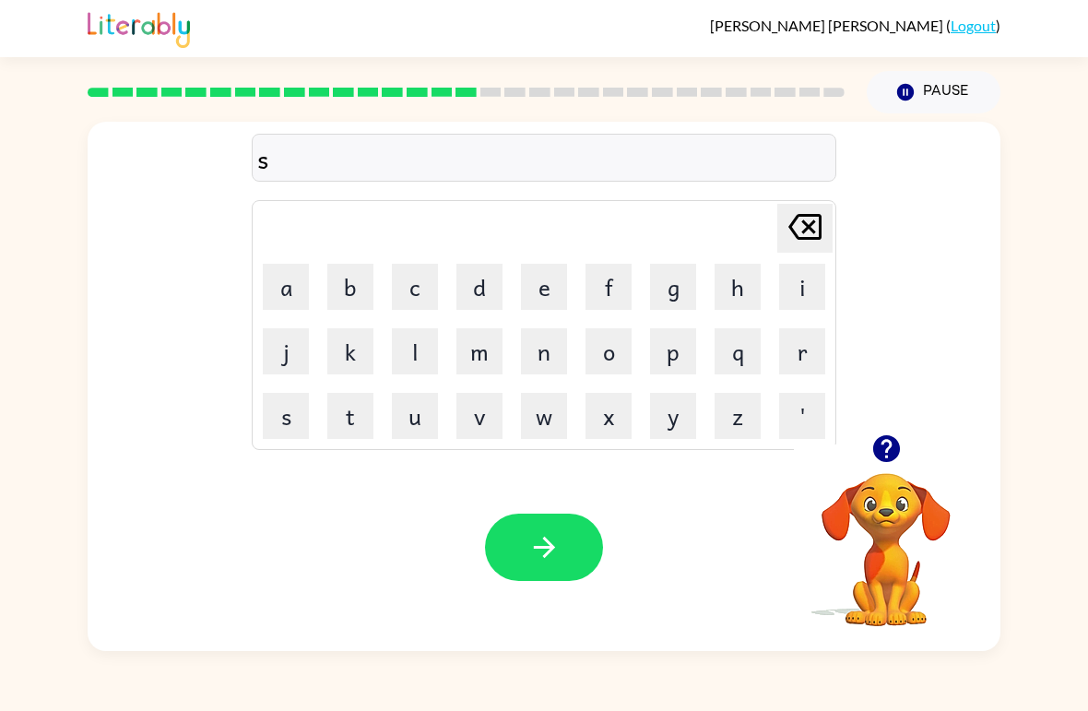
click at [528, 273] on button "e" at bounding box center [544, 287] width 46 height 46
click at [364, 416] on button "t" at bounding box center [350, 416] width 46 height 46
click at [557, 545] on icon "button" at bounding box center [544, 547] width 32 height 32
click at [676, 351] on button "p" at bounding box center [673, 351] width 46 height 46
click at [810, 324] on td "r" at bounding box center [802, 351] width 63 height 63
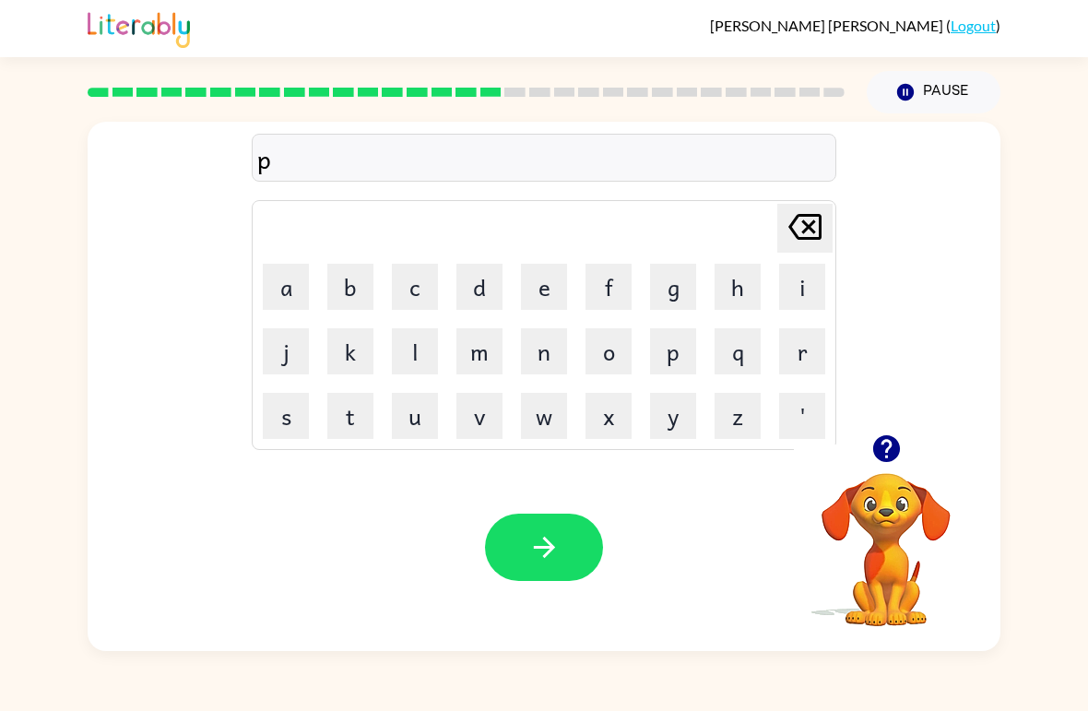
click at [809, 266] on button "i" at bounding box center [802, 287] width 46 height 46
click at [824, 225] on icon "[PERSON_NAME] last character input" at bounding box center [805, 227] width 44 height 44
click at [816, 345] on button "r" at bounding box center [802, 351] width 46 height 46
click at [804, 273] on button "i" at bounding box center [802, 287] width 46 height 46
click at [483, 359] on button "m" at bounding box center [480, 351] width 46 height 46
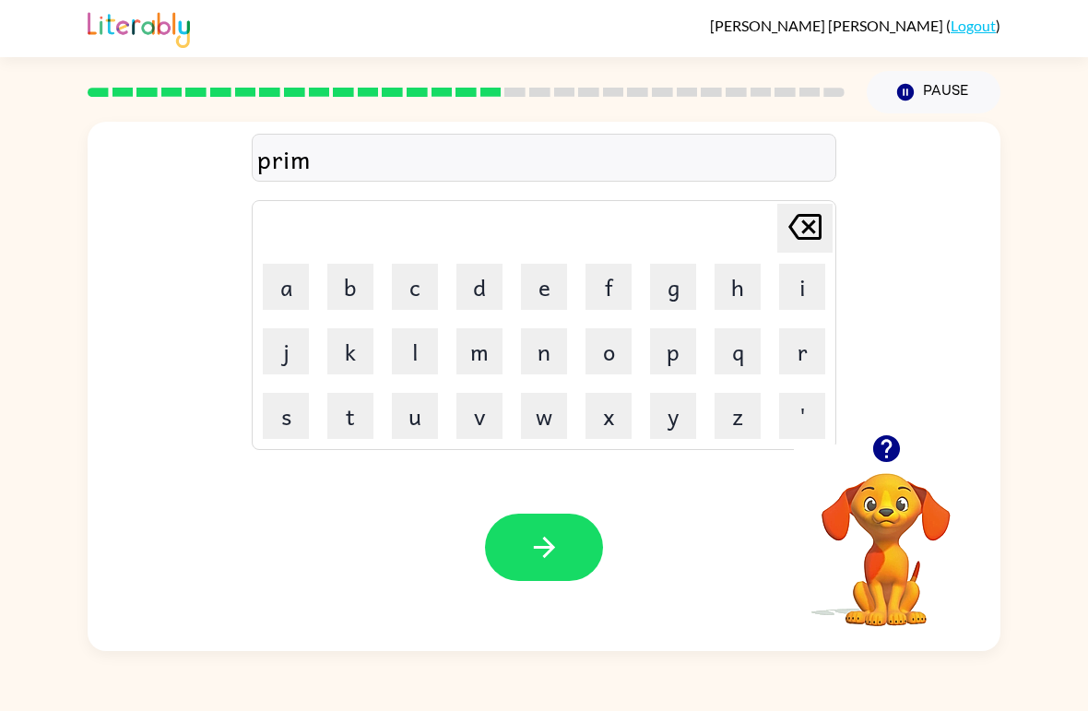
click at [813, 282] on button "i" at bounding box center [802, 287] width 46 height 46
click at [564, 336] on button "n" at bounding box center [544, 351] width 46 height 46
click at [679, 264] on button "g" at bounding box center [673, 287] width 46 height 46
click at [542, 564] on icon "button" at bounding box center [544, 547] width 32 height 32
click at [682, 357] on button "p" at bounding box center [673, 351] width 46 height 46
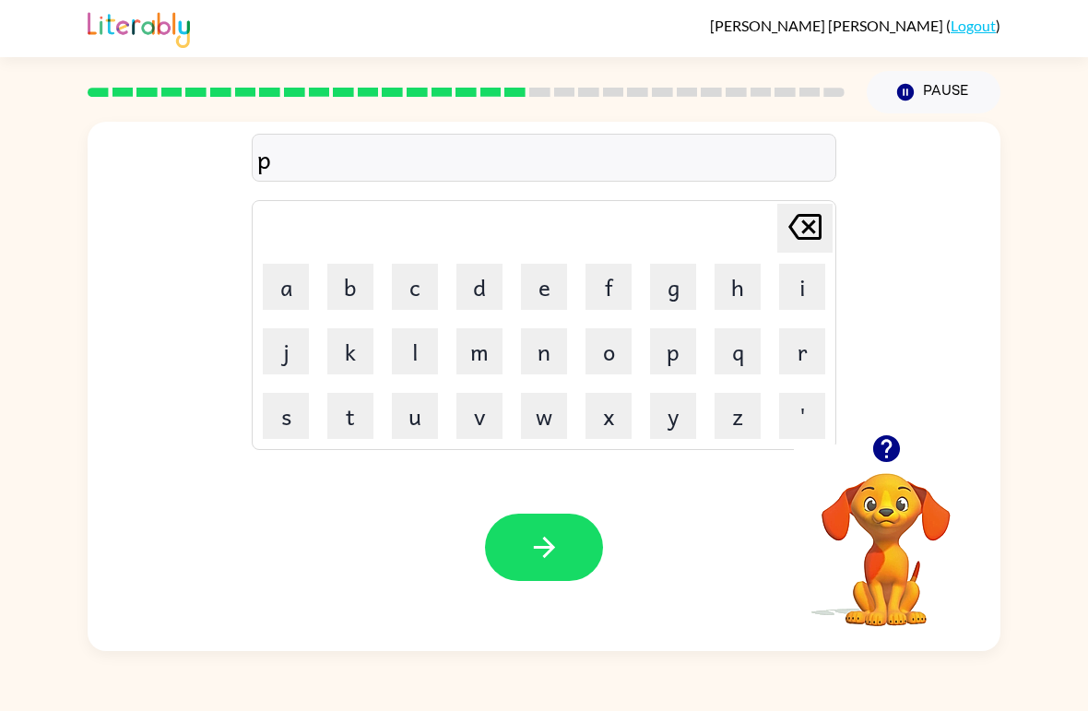
click at [418, 335] on button "l" at bounding box center [415, 351] width 46 height 46
click at [301, 294] on button "a" at bounding box center [286, 287] width 46 height 46
click at [288, 411] on button "s" at bounding box center [286, 416] width 46 height 46
click at [332, 415] on button "t" at bounding box center [350, 416] width 46 height 46
click at [813, 290] on button "i" at bounding box center [802, 287] width 46 height 46
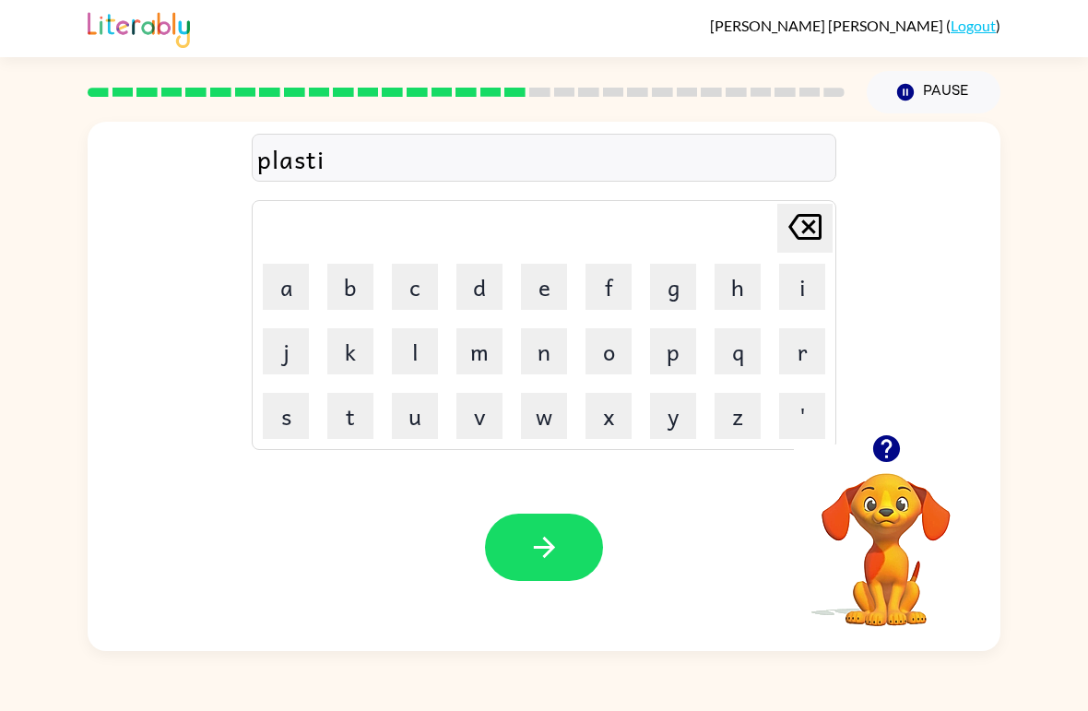
click at [410, 278] on button "c" at bounding box center [415, 287] width 46 height 46
click at [549, 565] on button "button" at bounding box center [544, 547] width 118 height 67
click at [499, 255] on td "d" at bounding box center [479, 286] width 63 height 63
click at [490, 281] on button "d" at bounding box center [480, 287] width 46 height 46
click at [824, 273] on button "i" at bounding box center [802, 287] width 46 height 46
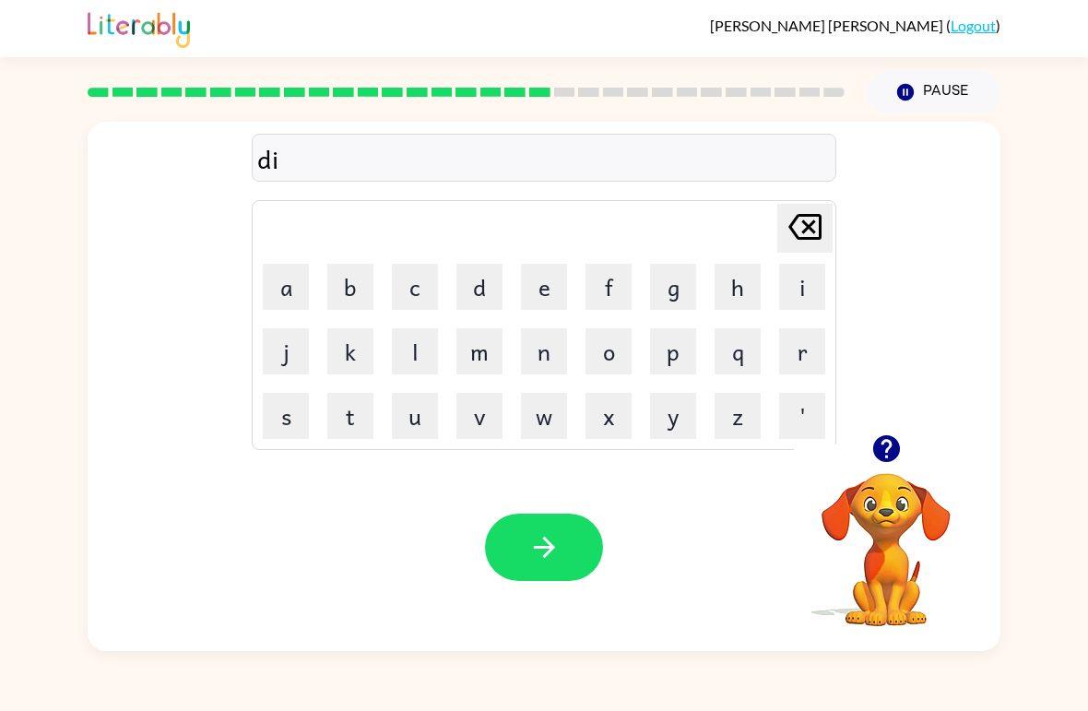
click at [297, 416] on button "s" at bounding box center [286, 416] width 46 height 46
click at [877, 441] on icon "button" at bounding box center [886, 448] width 27 height 27
click at [685, 353] on button "p" at bounding box center [673, 351] width 46 height 46
click at [420, 358] on button "l" at bounding box center [415, 351] width 46 height 46
click at [289, 276] on button "a" at bounding box center [286, 287] width 46 height 46
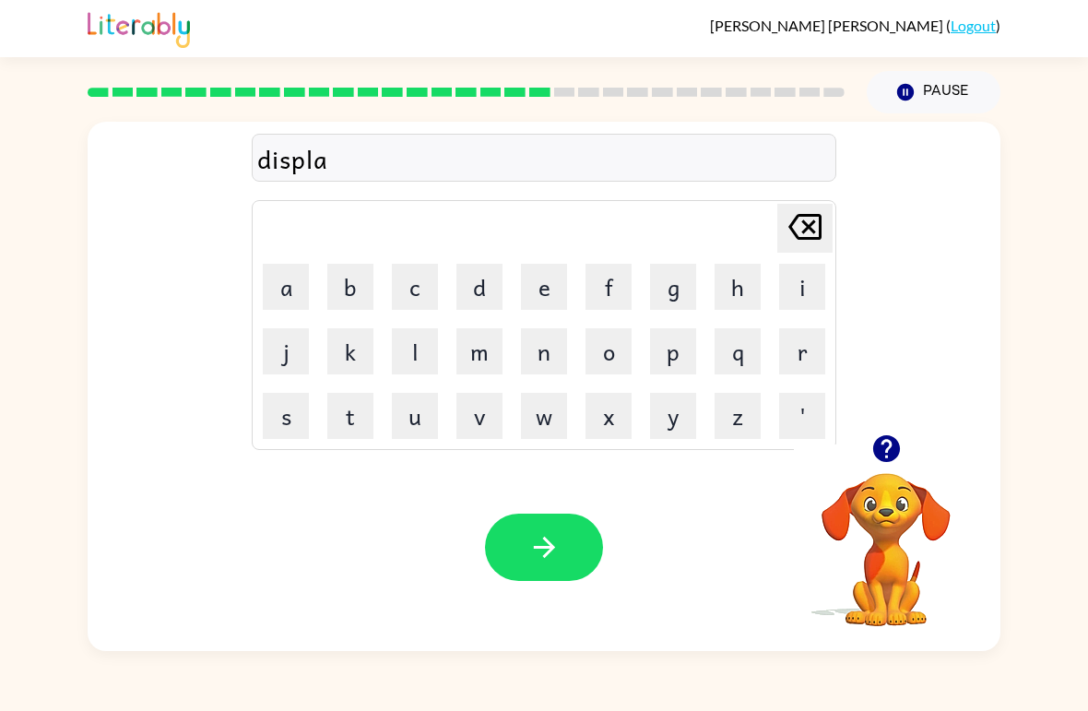
click at [665, 417] on button "y" at bounding box center [673, 416] width 46 height 46
click at [528, 553] on icon "button" at bounding box center [544, 547] width 32 height 32
click at [464, 299] on button "d" at bounding box center [480, 287] width 46 height 46
click at [421, 414] on button "u" at bounding box center [415, 416] width 46 height 46
click at [293, 434] on button "s" at bounding box center [286, 416] width 46 height 46
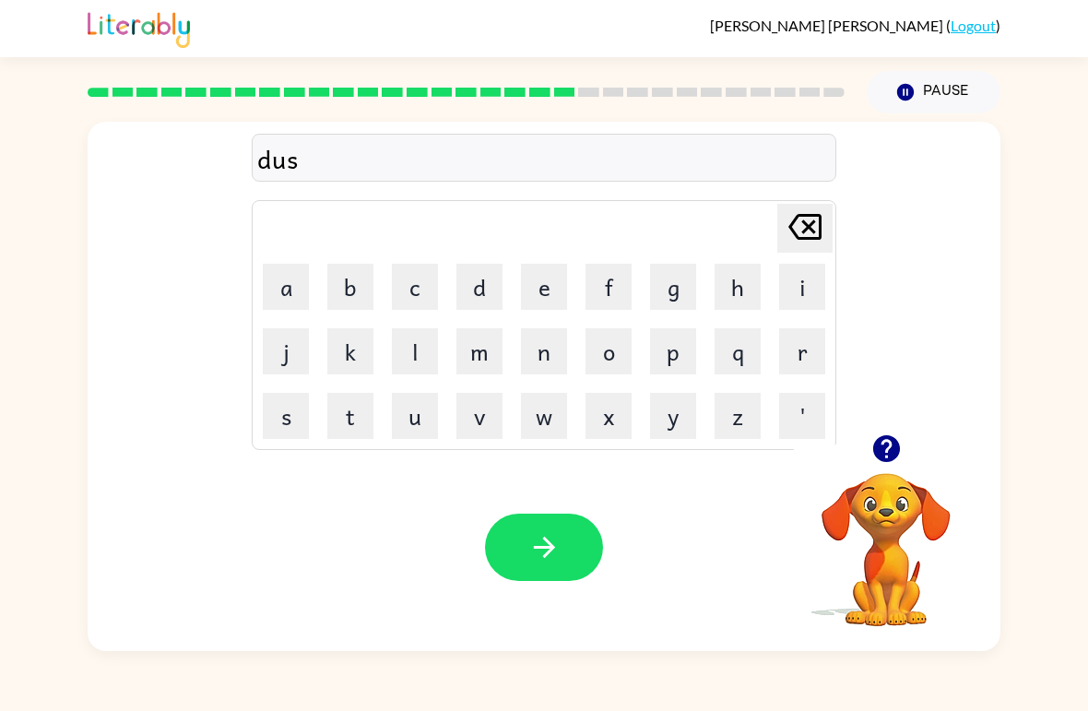
click at [350, 422] on button "t" at bounding box center [350, 416] width 46 height 46
click at [535, 286] on button "e" at bounding box center [544, 287] width 46 height 46
click at [486, 279] on button "d" at bounding box center [480, 287] width 46 height 46
click at [574, 511] on div "Your browser must support playing .mp4 files to use Literably. Please try using…" at bounding box center [544, 548] width 913 height 208
click at [552, 553] on icon "button" at bounding box center [544, 547] width 32 height 32
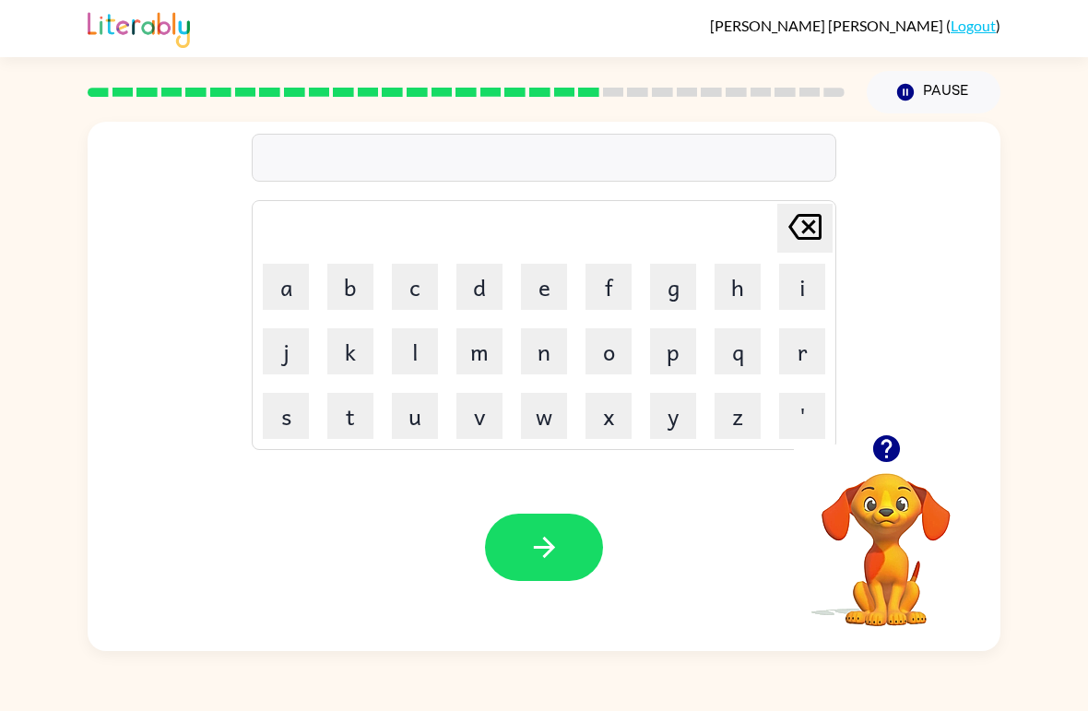
click at [279, 434] on button "s" at bounding box center [286, 416] width 46 height 46
click at [556, 286] on button "e" at bounding box center [544, 287] width 46 height 46
click at [871, 411] on div "se Delete Delete last character input a b c d e f g h i j k l m n o p q r s t u…" at bounding box center [544, 278] width 913 height 313
click at [890, 433] on button "button" at bounding box center [886, 448] width 47 height 47
click at [348, 403] on button "t" at bounding box center [350, 416] width 46 height 46
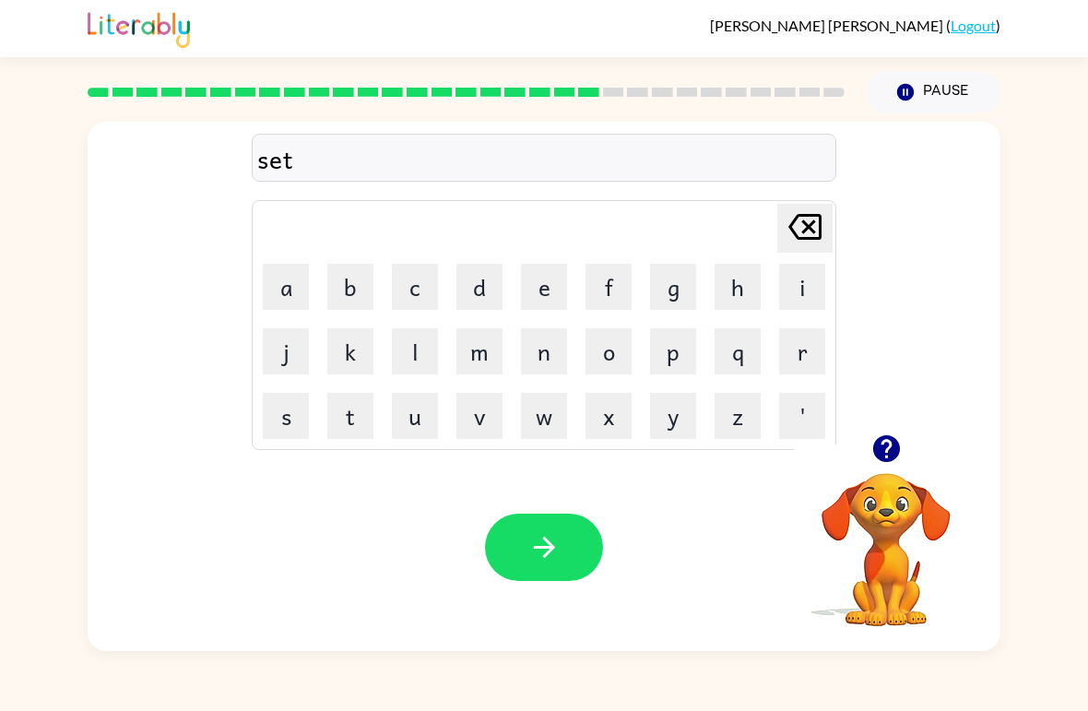
click at [804, 290] on button "i" at bounding box center [802, 287] width 46 height 46
click at [695, 357] on button "p" at bounding box center [673, 351] width 46 height 46
click at [806, 284] on button "i" at bounding box center [802, 287] width 46 height 46
click at [489, 282] on button "d" at bounding box center [480, 287] width 46 height 46
click at [526, 567] on button "button" at bounding box center [544, 547] width 118 height 67
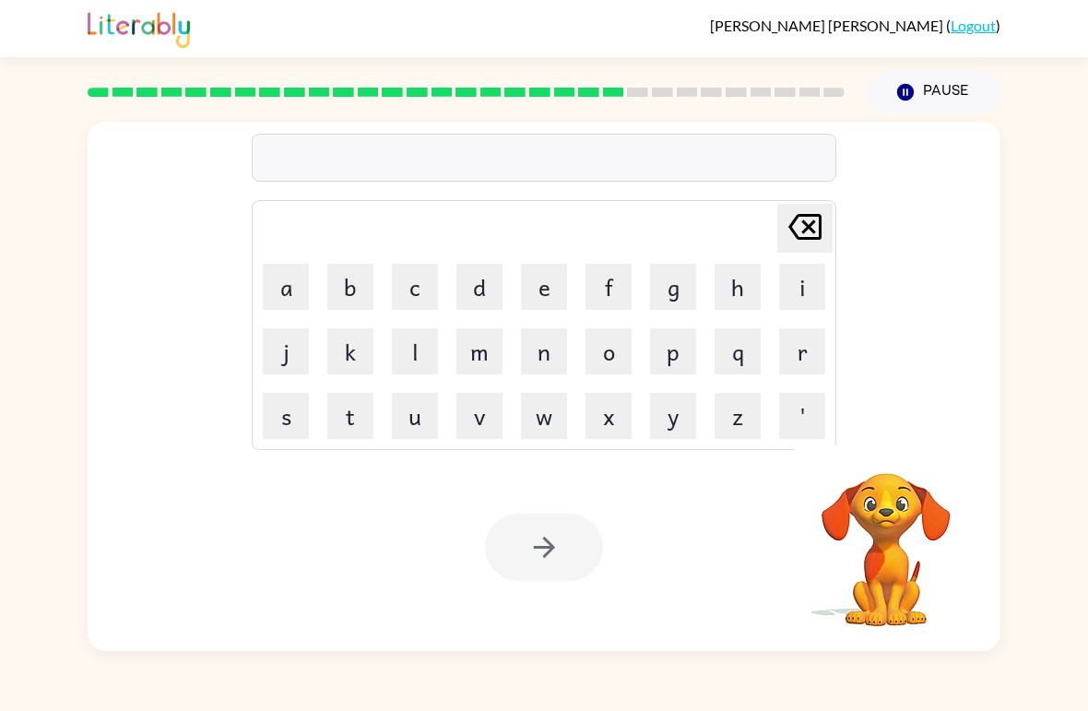
click at [810, 341] on button "r" at bounding box center [802, 351] width 46 height 46
click at [561, 286] on button "e" at bounding box center [544, 287] width 46 height 46
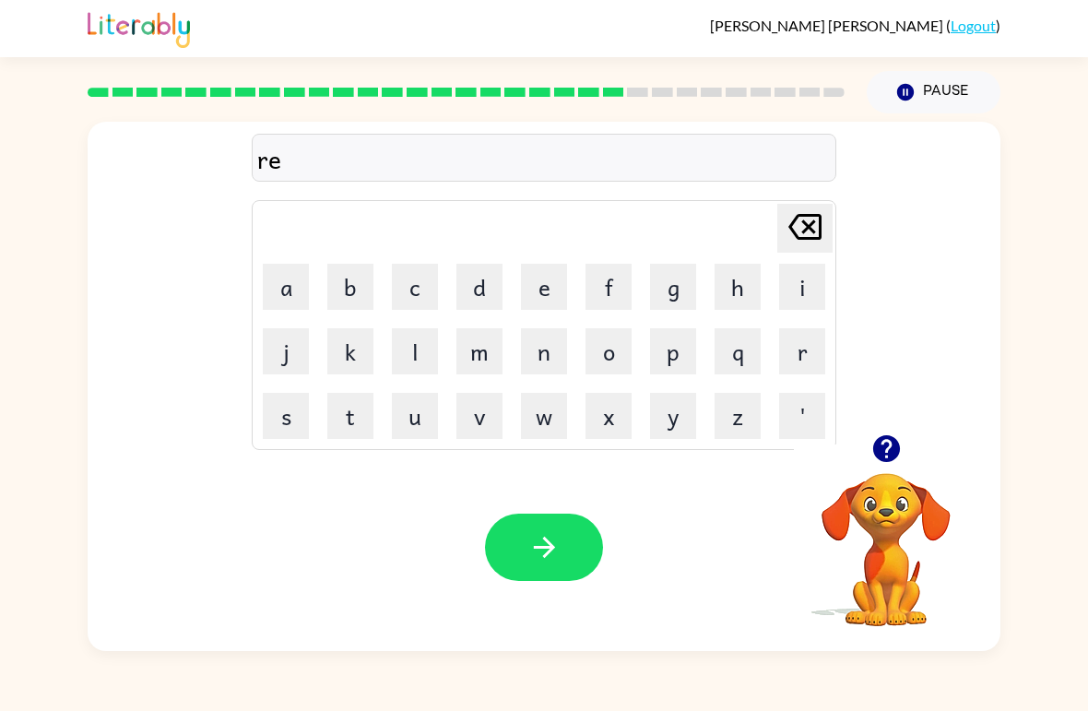
click at [794, 215] on icon "[PERSON_NAME] last character input" at bounding box center [805, 227] width 44 height 44
click at [807, 291] on button "i" at bounding box center [802, 287] width 46 height 46
click at [552, 280] on button "e" at bounding box center [544, 287] width 46 height 46
click at [817, 267] on button "i" at bounding box center [802, 287] width 46 height 46
click at [300, 274] on button "a" at bounding box center [286, 287] width 46 height 46
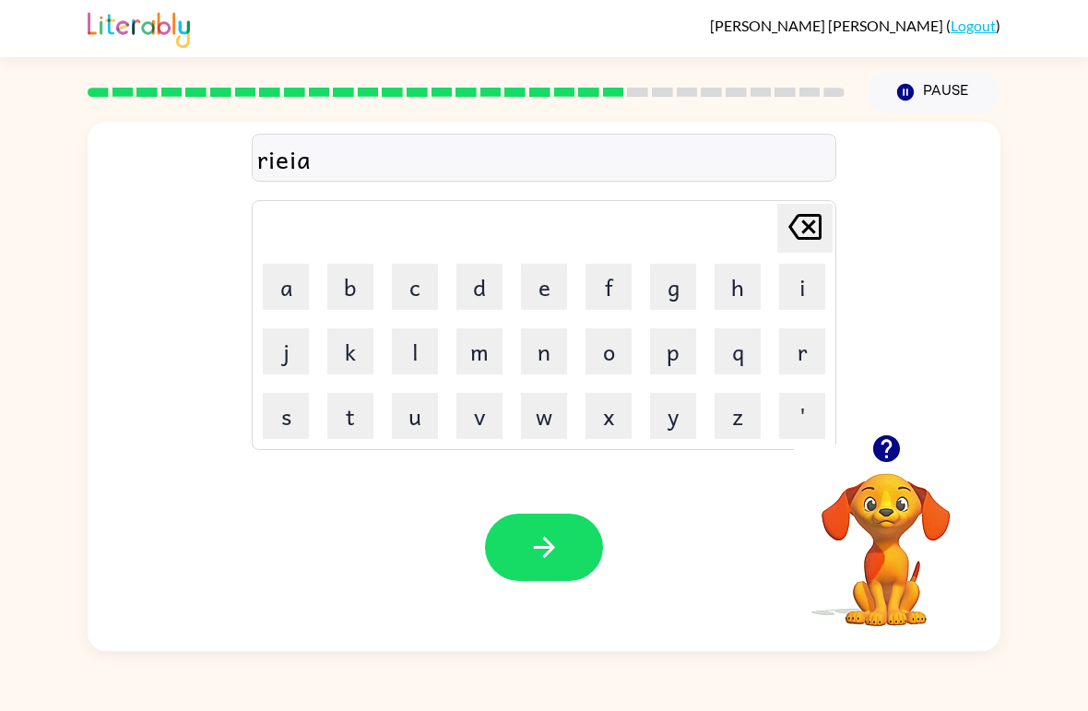
click at [805, 276] on button "i" at bounding box center [802, 287] width 46 height 46
click at [804, 276] on button "i" at bounding box center [802, 287] width 46 height 46
click at [813, 236] on icon "[PERSON_NAME] last character input" at bounding box center [805, 227] width 44 height 44
click at [800, 219] on icon "[PERSON_NAME] last character input" at bounding box center [805, 227] width 44 height 44
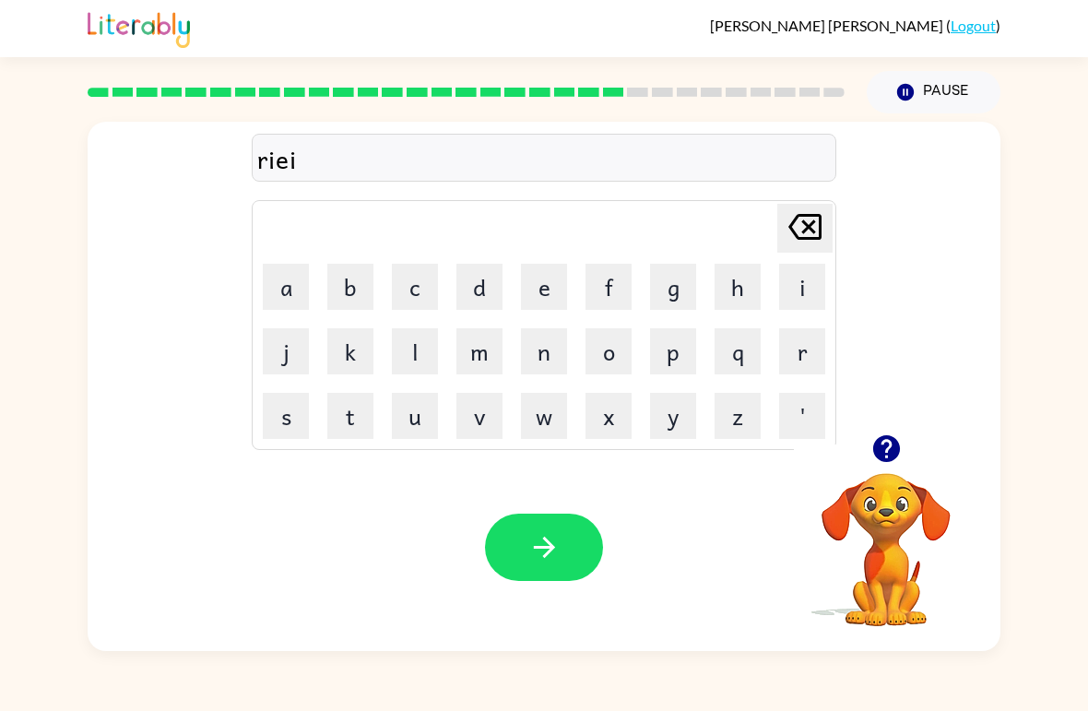
click at [805, 225] on icon at bounding box center [805, 227] width 33 height 26
click at [806, 227] on icon at bounding box center [805, 227] width 33 height 26
click at [295, 279] on button "a" at bounding box center [286, 287] width 46 height 46
click at [553, 338] on button "n" at bounding box center [544, 351] width 46 height 46
click at [424, 274] on button "c" at bounding box center [415, 287] width 46 height 46
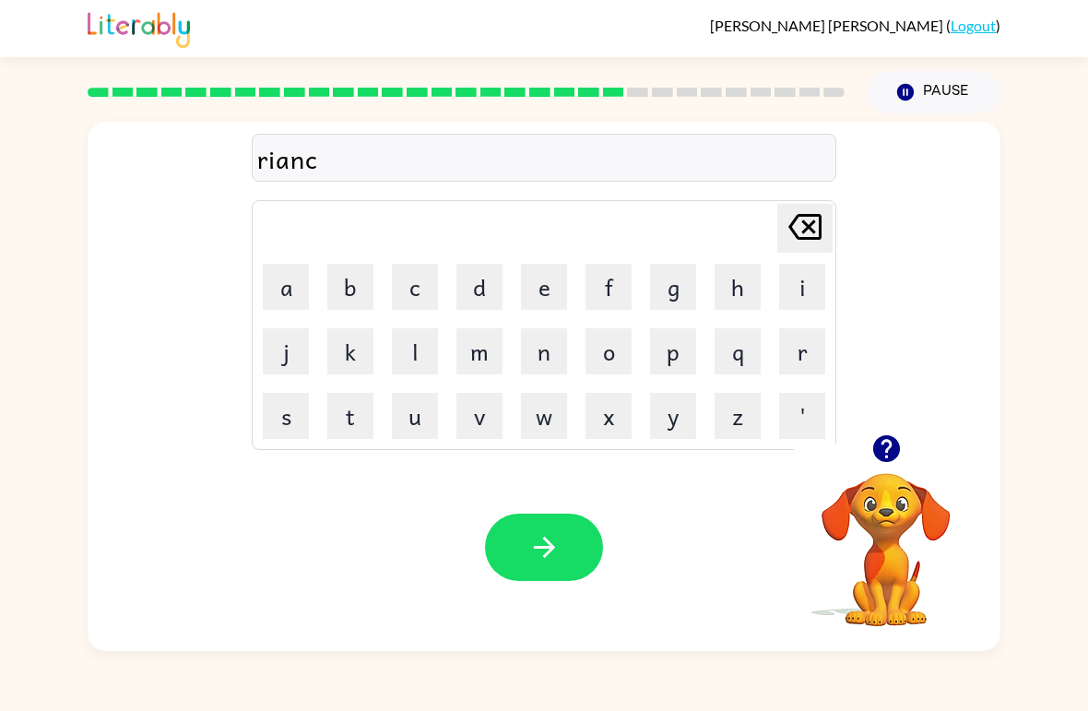
click at [621, 338] on button "o" at bounding box center [609, 351] width 46 height 46
click at [415, 430] on button "u" at bounding box center [415, 416] width 46 height 46
click at [488, 275] on button "d" at bounding box center [480, 287] width 46 height 46
click at [533, 560] on icon "button" at bounding box center [544, 547] width 32 height 32
click at [481, 347] on button "m" at bounding box center [480, 351] width 46 height 46
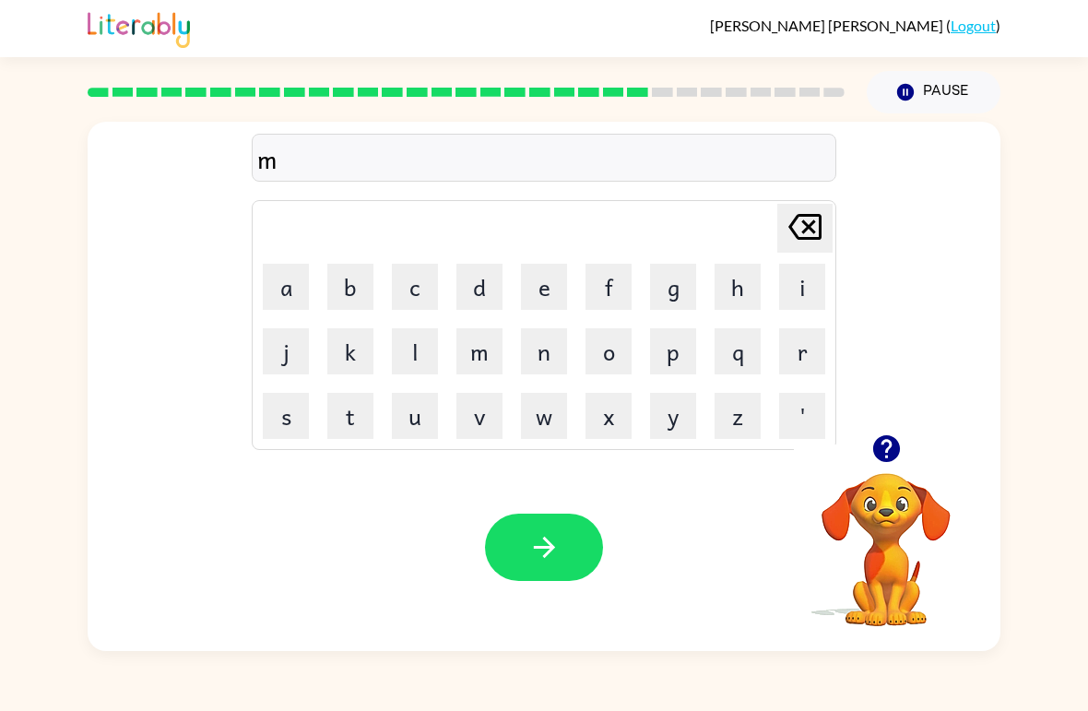
click at [285, 273] on button "a" at bounding box center [286, 287] width 46 height 46
click at [797, 362] on button "r" at bounding box center [802, 351] width 46 height 46
click at [424, 271] on button "c" at bounding box center [415, 287] width 46 height 46
click at [559, 288] on button "e" at bounding box center [544, 287] width 46 height 46
click at [782, 339] on button "r" at bounding box center [802, 351] width 46 height 46
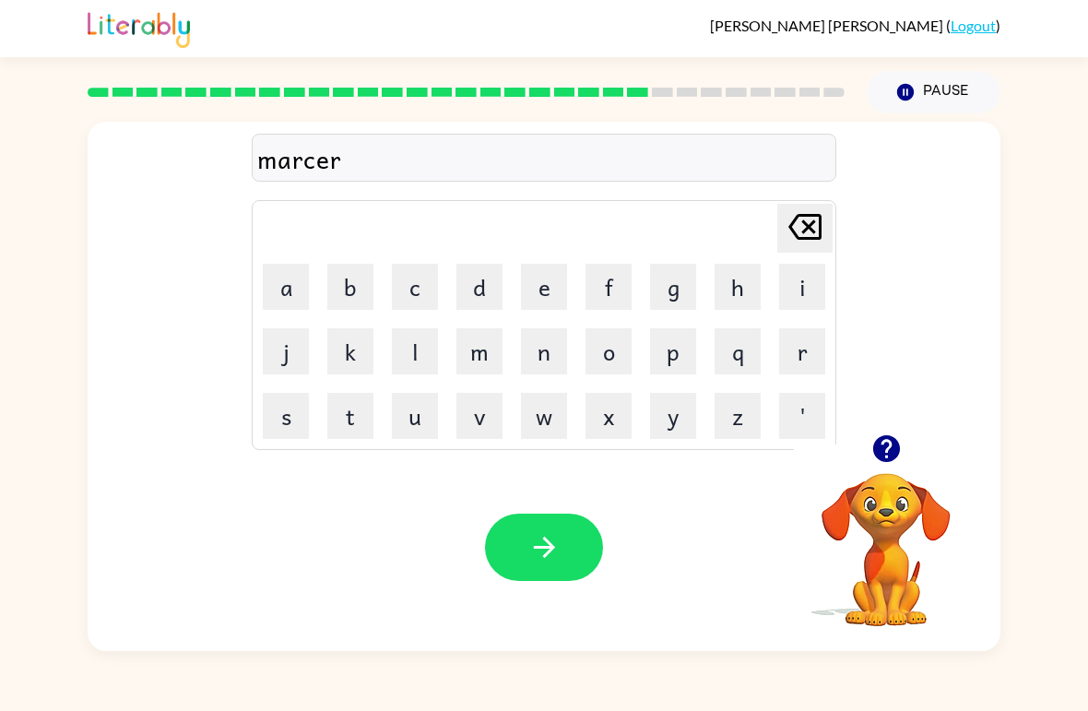
click at [547, 540] on icon "button" at bounding box center [543, 547] width 21 height 21
click at [287, 275] on button "a" at bounding box center [286, 287] width 46 height 46
click at [359, 419] on button "t" at bounding box center [350, 416] width 46 height 46
click at [894, 452] on icon "button" at bounding box center [886, 448] width 27 height 27
click at [499, 413] on button "v" at bounding box center [480, 416] width 46 height 46
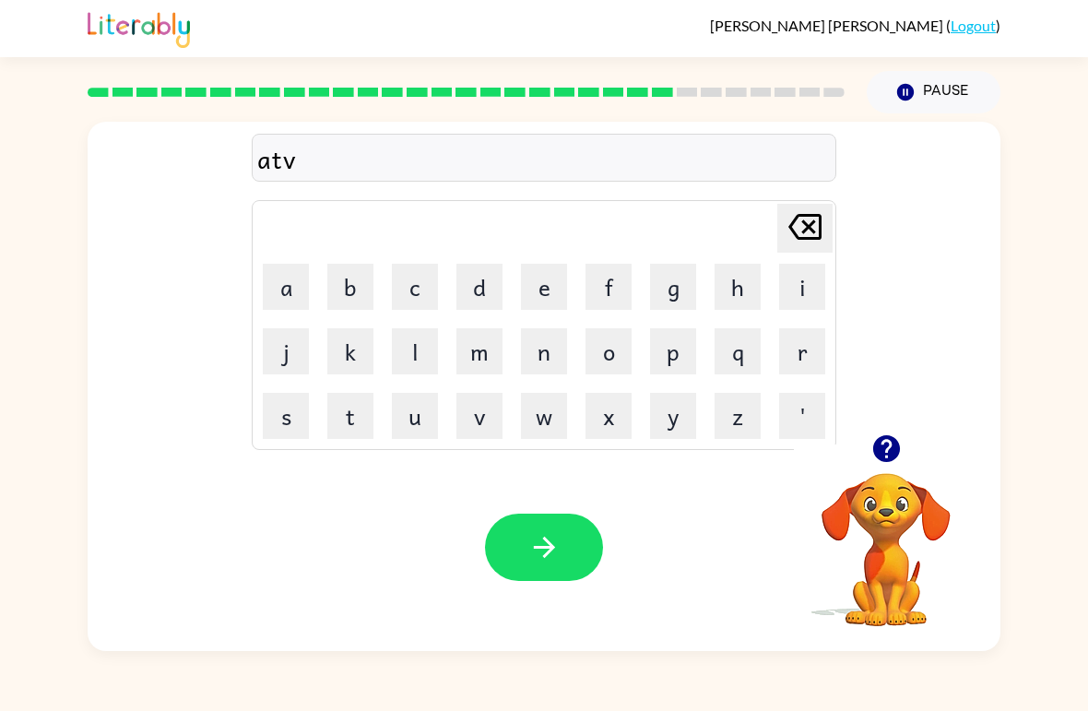
click at [531, 280] on button "e" at bounding box center [544, 287] width 46 height 46
click at [537, 347] on button "n" at bounding box center [544, 351] width 46 height 46
click at [281, 417] on button "s" at bounding box center [286, 416] width 46 height 46
click at [816, 265] on button "i" at bounding box center [802, 287] width 46 height 46
click at [554, 335] on button "n" at bounding box center [544, 351] width 46 height 46
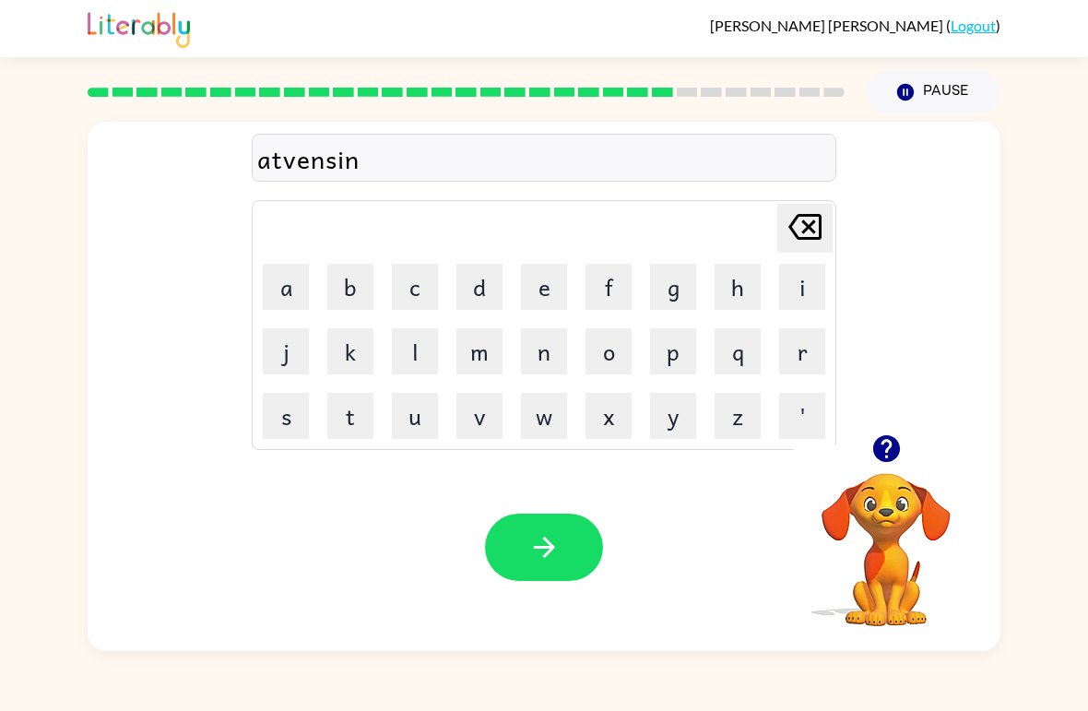
click at [681, 278] on button "g" at bounding box center [673, 287] width 46 height 46
click at [544, 561] on icon "button" at bounding box center [544, 547] width 32 height 32
click at [671, 270] on button "g" at bounding box center [673, 287] width 46 height 46
click at [408, 407] on button "u" at bounding box center [415, 416] width 46 height 46
click at [362, 273] on button "b" at bounding box center [350, 287] width 46 height 46
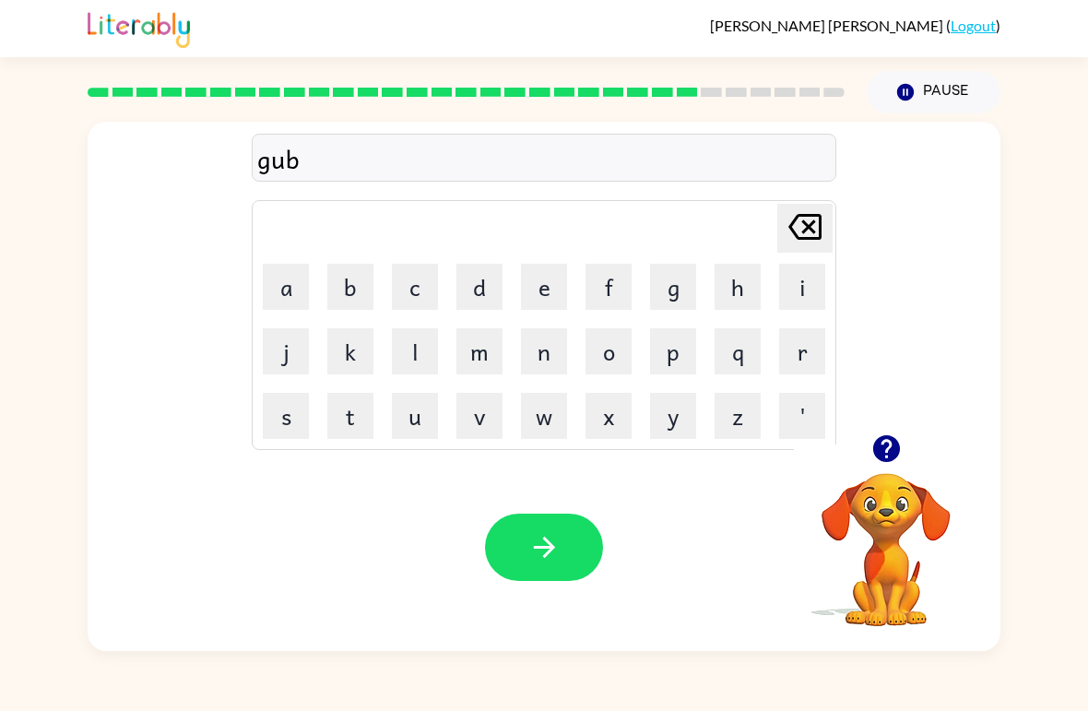
click at [416, 336] on button "l" at bounding box center [415, 351] width 46 height 46
click at [540, 297] on button "e" at bounding box center [544, 287] width 46 height 46
click at [546, 349] on button "n" at bounding box center [544, 351] width 46 height 46
click at [536, 552] on icon "button" at bounding box center [544, 547] width 32 height 32
click at [901, 437] on icon "button" at bounding box center [887, 449] width 32 height 32
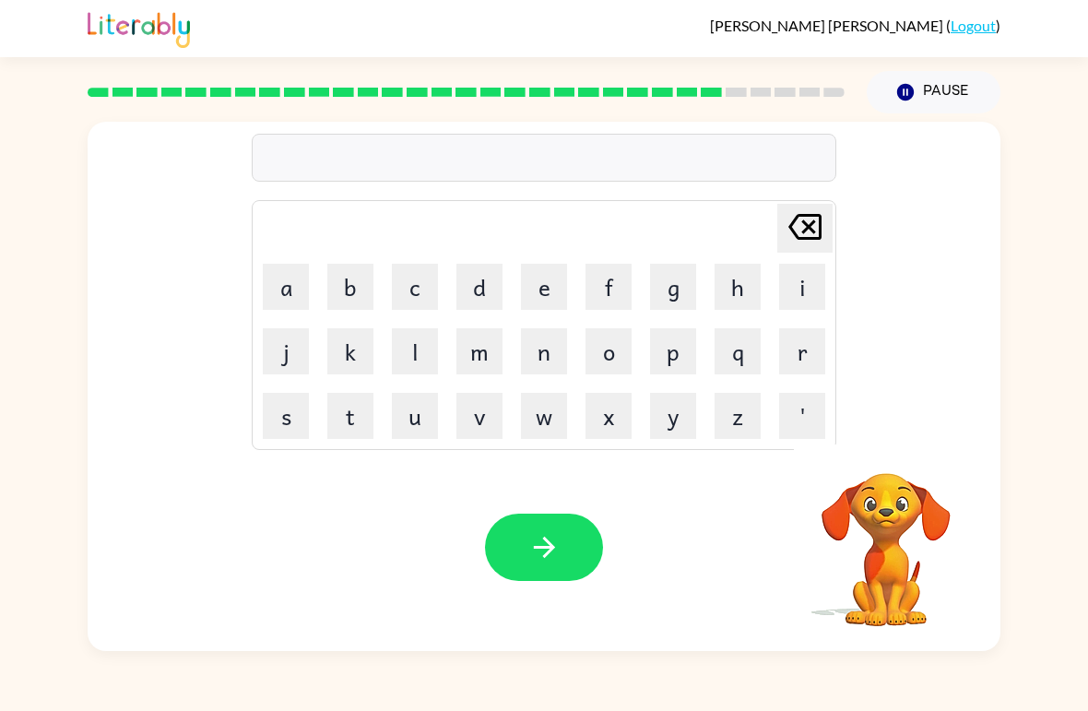
click at [659, 291] on button "g" at bounding box center [673, 287] width 46 height 46
click at [431, 430] on button "u" at bounding box center [415, 416] width 46 height 46
click at [350, 289] on button "b" at bounding box center [350, 287] width 46 height 46
click at [555, 293] on button "e" at bounding box center [544, 287] width 46 height 46
click at [793, 359] on button "r" at bounding box center [802, 351] width 46 height 46
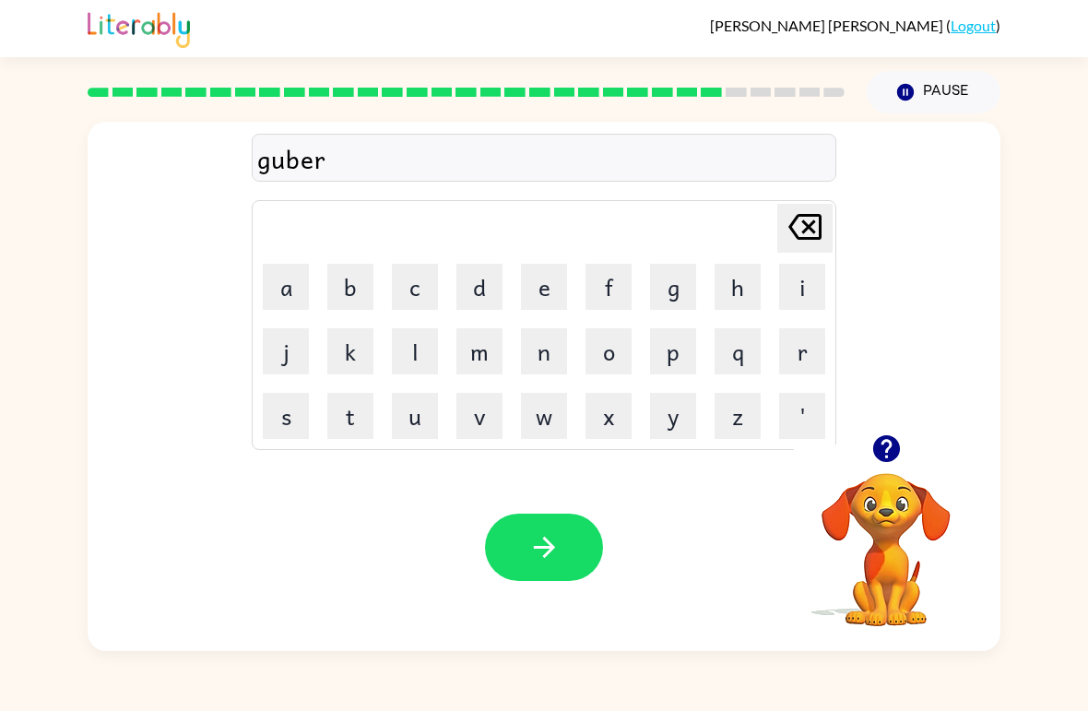
click at [539, 360] on button "n" at bounding box center [544, 351] width 46 height 46
click at [548, 286] on button "e" at bounding box center [544, 287] width 46 height 46
click at [343, 421] on button "t" at bounding box center [350, 416] width 46 height 46
click at [572, 532] on button "button" at bounding box center [544, 547] width 118 height 67
click at [883, 457] on icon "button" at bounding box center [886, 448] width 27 height 27
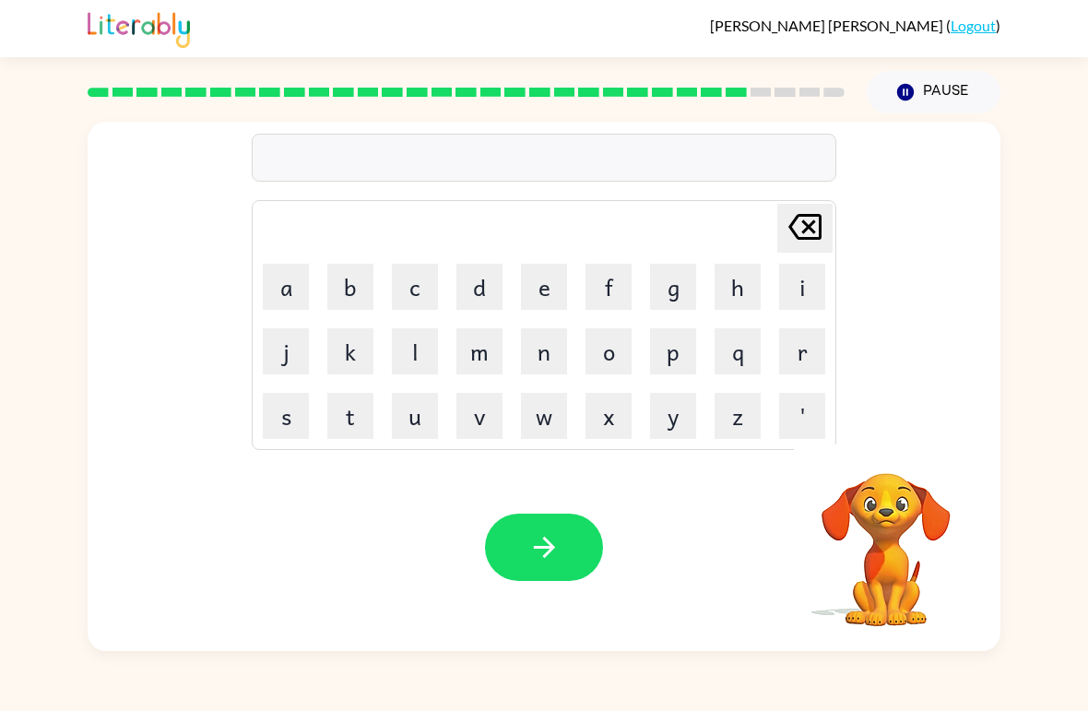
click at [291, 420] on button "s" at bounding box center [286, 416] width 46 height 46
click at [370, 418] on button "t" at bounding box center [350, 416] width 46 height 46
click at [794, 359] on button "r" at bounding box center [802, 351] width 46 height 46
click at [303, 270] on button "a" at bounding box center [286, 287] width 46 height 46
click at [801, 297] on button "i" at bounding box center [802, 287] width 46 height 46
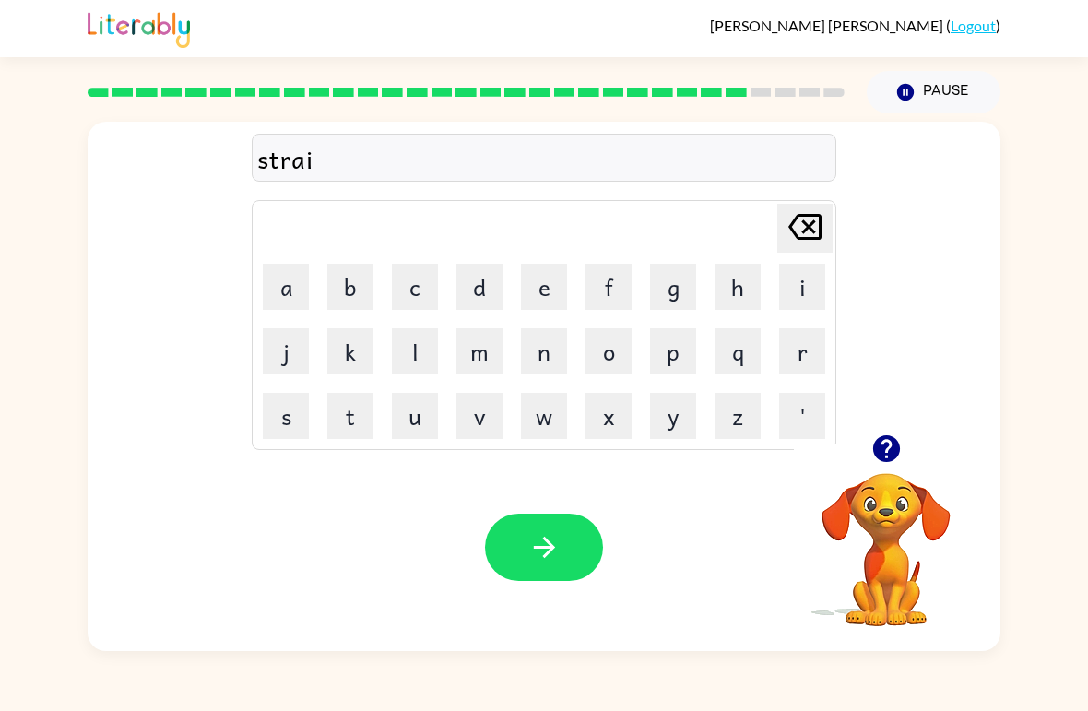
click at [553, 358] on button "n" at bounding box center [544, 351] width 46 height 46
click at [523, 540] on button "button" at bounding box center [544, 547] width 118 height 67
click at [290, 398] on button "s" at bounding box center [286, 416] width 46 height 46
click at [739, 268] on button "h" at bounding box center [738, 287] width 46 height 46
click at [545, 276] on button "e" at bounding box center [544, 287] width 46 height 46
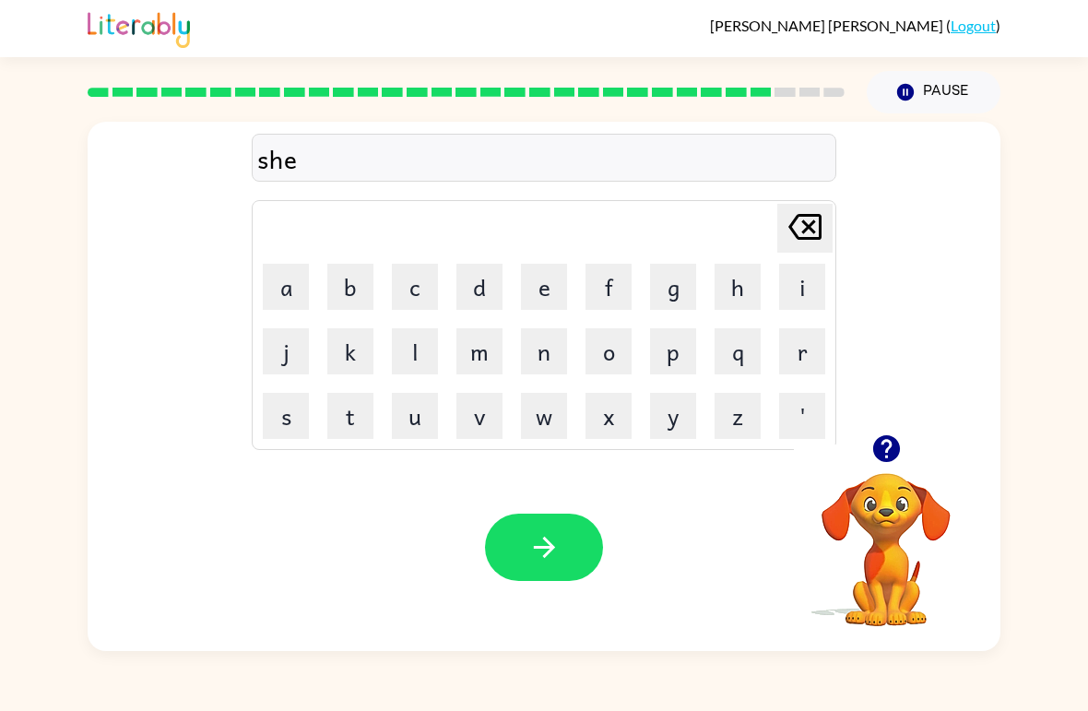
click at [793, 286] on button "i" at bounding box center [802, 287] width 46 height 46
click at [666, 338] on button "p" at bounding box center [673, 351] width 46 height 46
click at [540, 536] on icon "button" at bounding box center [544, 547] width 32 height 32
click at [546, 287] on button "e" at bounding box center [544, 287] width 46 height 46
click at [417, 286] on button "c" at bounding box center [415, 287] width 46 height 46
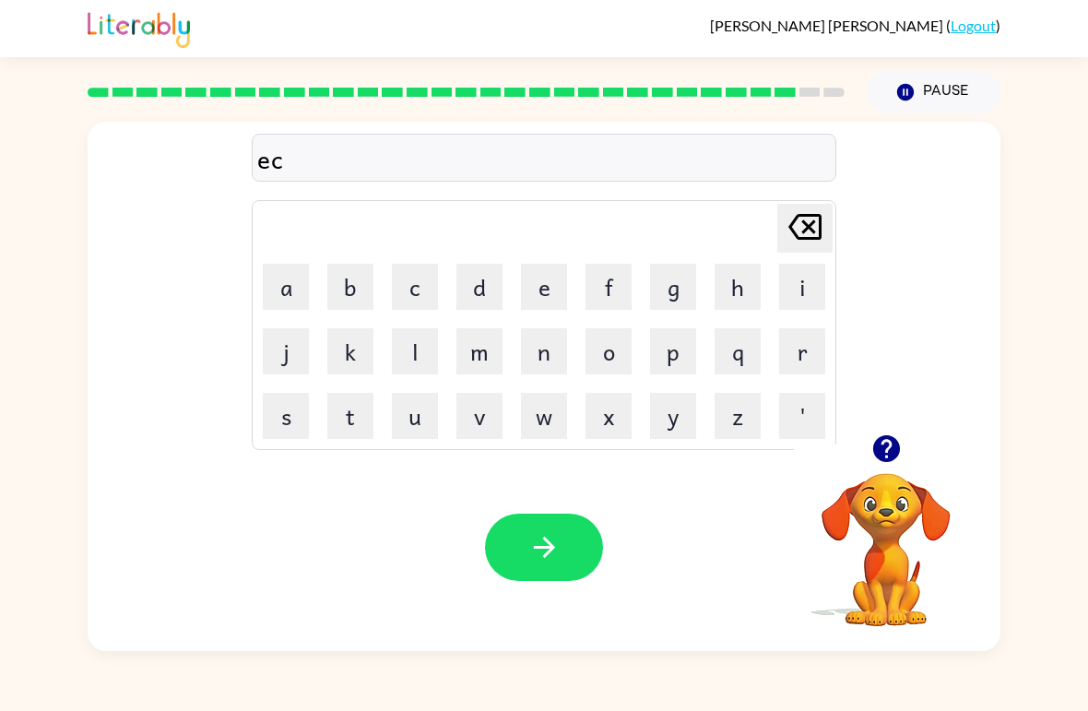
click at [791, 208] on icon "[PERSON_NAME] last character input" at bounding box center [805, 227] width 44 height 44
click at [591, 394] on button "x" at bounding box center [609, 416] width 46 height 46
click at [540, 276] on button "e" at bounding box center [544, 287] width 46 height 46
click at [433, 341] on button "l" at bounding box center [415, 351] width 46 height 46
click at [554, 268] on button "e" at bounding box center [544, 287] width 46 height 46
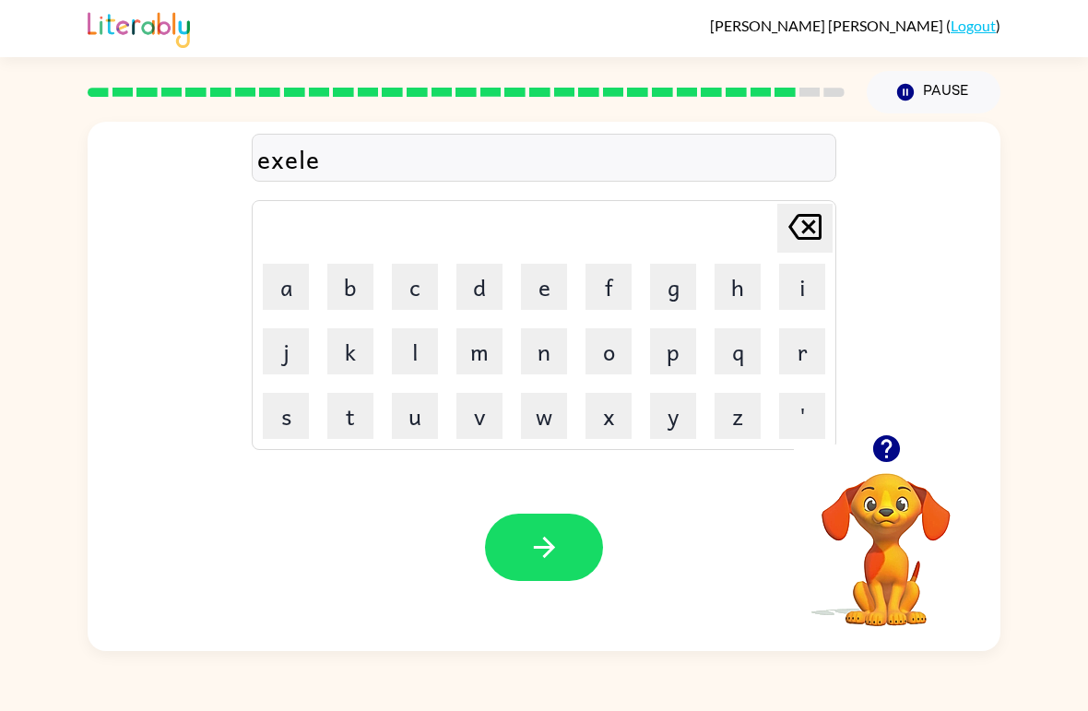
click at [566, 328] on button "n" at bounding box center [544, 351] width 46 height 46
click at [345, 412] on button "t" at bounding box center [350, 416] width 46 height 46
click at [557, 529] on button "button" at bounding box center [544, 547] width 118 height 67
click at [301, 332] on button "j" at bounding box center [286, 351] width 46 height 46
click at [604, 342] on button "o" at bounding box center [609, 351] width 46 height 46
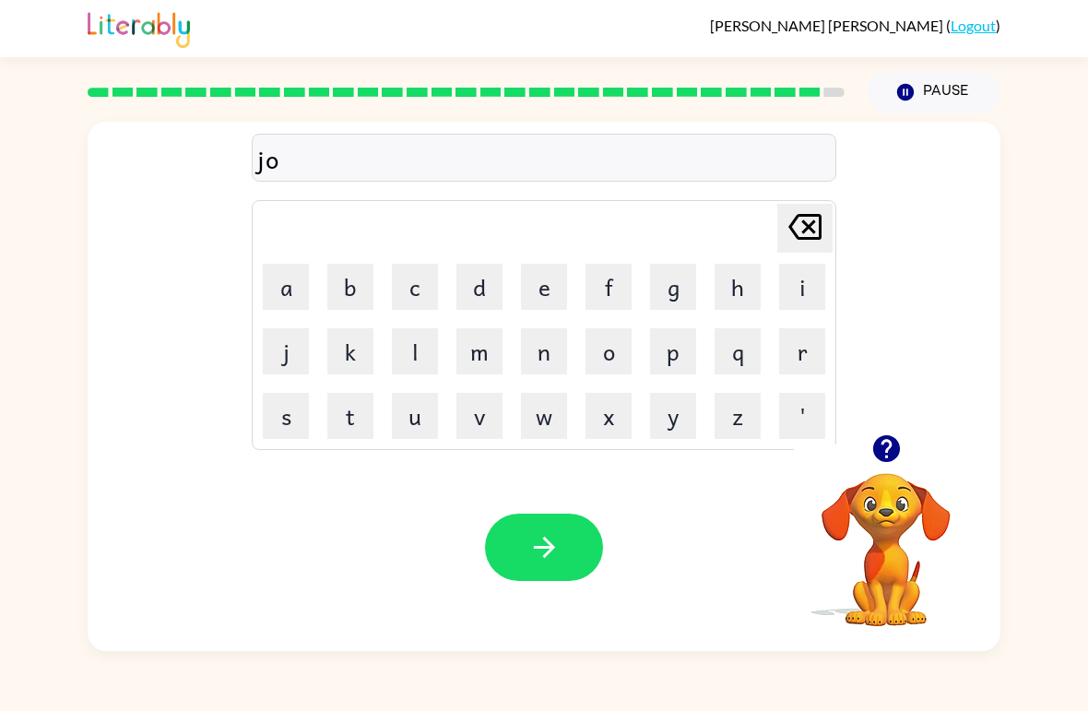
click at [346, 275] on button "b" at bounding box center [350, 287] width 46 height 46
click at [901, 445] on icon "button" at bounding box center [887, 449] width 32 height 32
click at [359, 273] on button "b" at bounding box center [350, 287] width 46 height 46
click at [795, 202] on div "Delete Delete last character input a b c d e f g h i j k l m n o p q r s t u v …" at bounding box center [544, 325] width 585 height 250
click at [788, 218] on icon "[PERSON_NAME] last character input" at bounding box center [805, 227] width 44 height 44
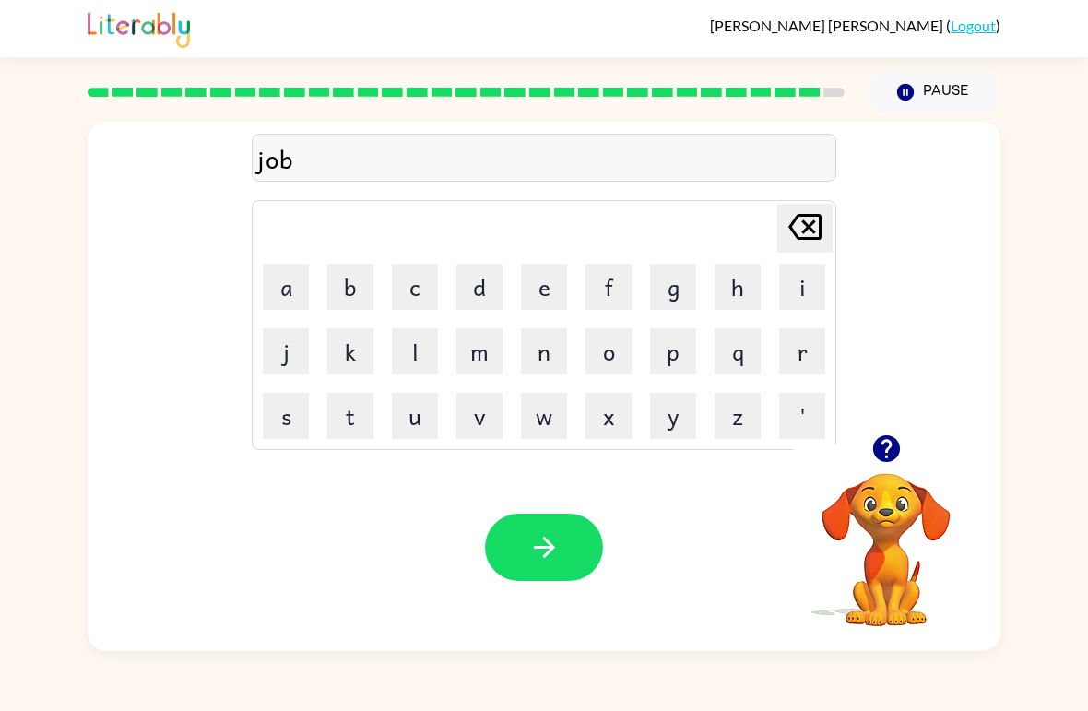
click at [795, 325] on td "r" at bounding box center [802, 351] width 63 height 63
click at [809, 361] on button "r" at bounding box center [802, 351] width 46 height 46
click at [293, 289] on button "a" at bounding box center [286, 287] width 46 height 46
click at [807, 280] on button "i" at bounding box center [802, 287] width 46 height 46
click at [410, 291] on button "c" at bounding box center [415, 287] width 46 height 46
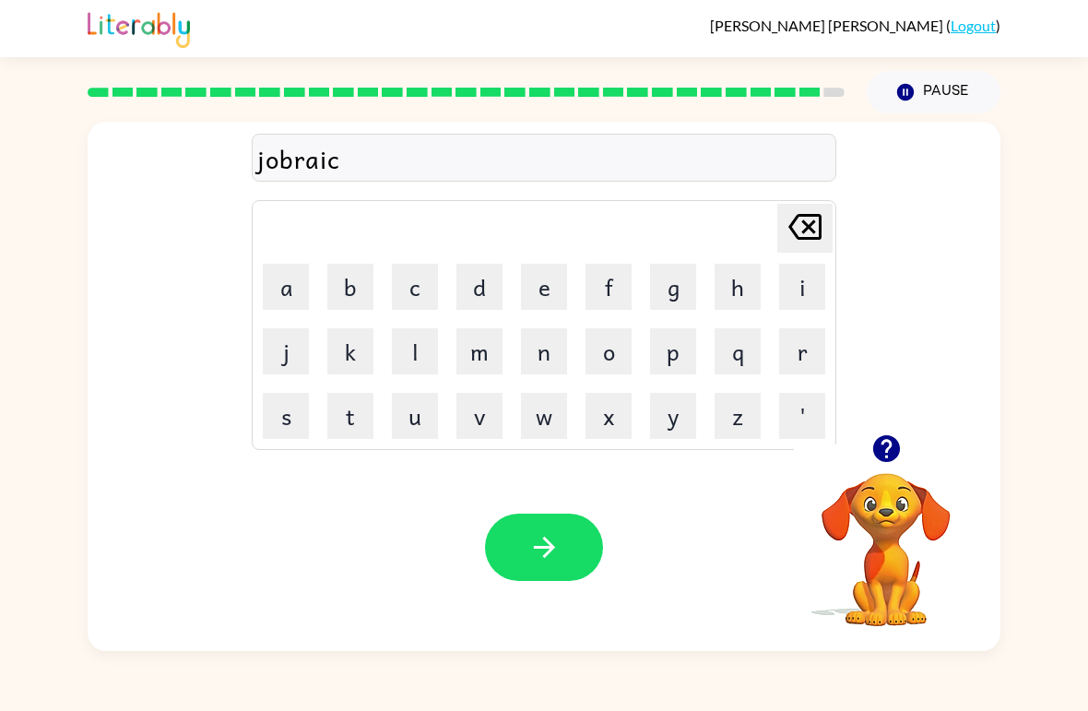
click at [554, 285] on button "e" at bounding box center [544, 287] width 46 height 46
click at [789, 352] on button "r" at bounding box center [802, 351] width 46 height 46
click at [540, 535] on icon "button" at bounding box center [544, 547] width 32 height 32
